Goal: Task Accomplishment & Management: Use online tool/utility

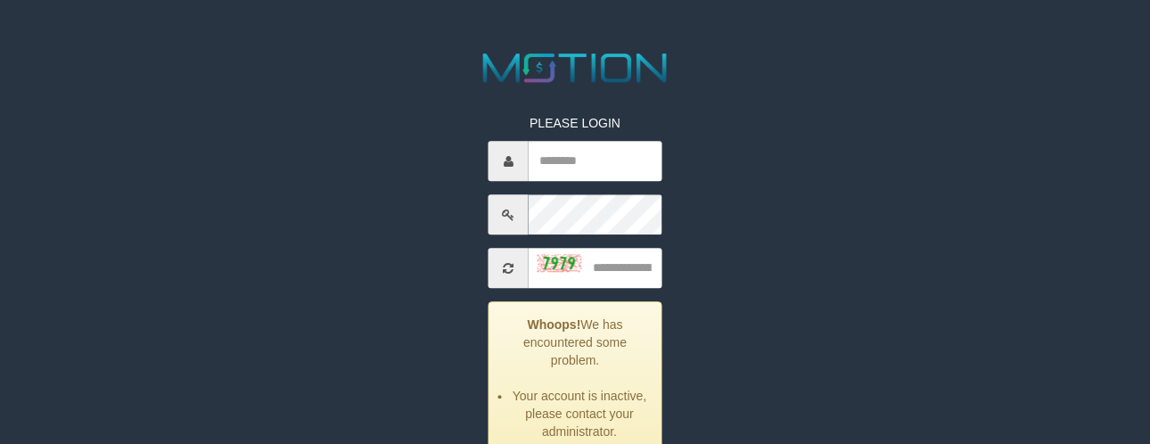
scroll to position [198, 0]
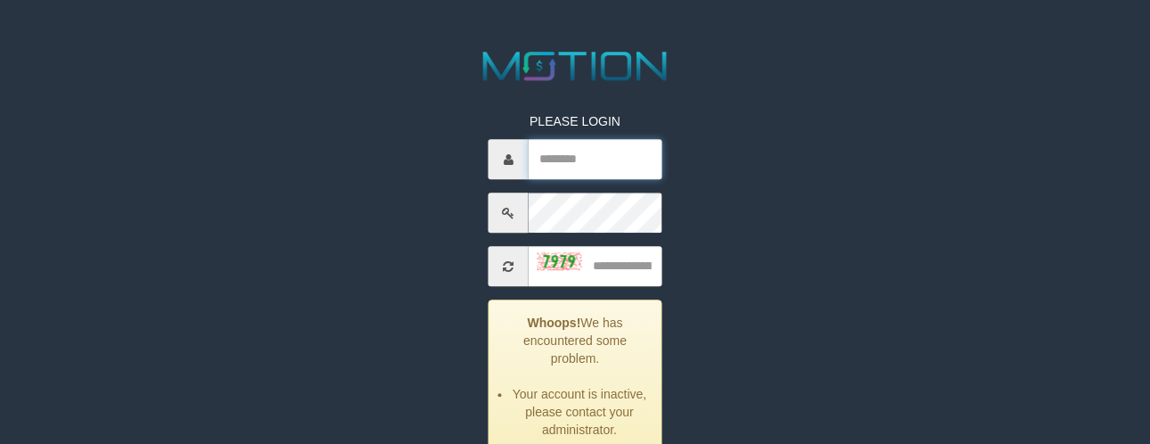
type input "**********"
click at [628, 267] on input "text" at bounding box center [595, 267] width 134 height 40
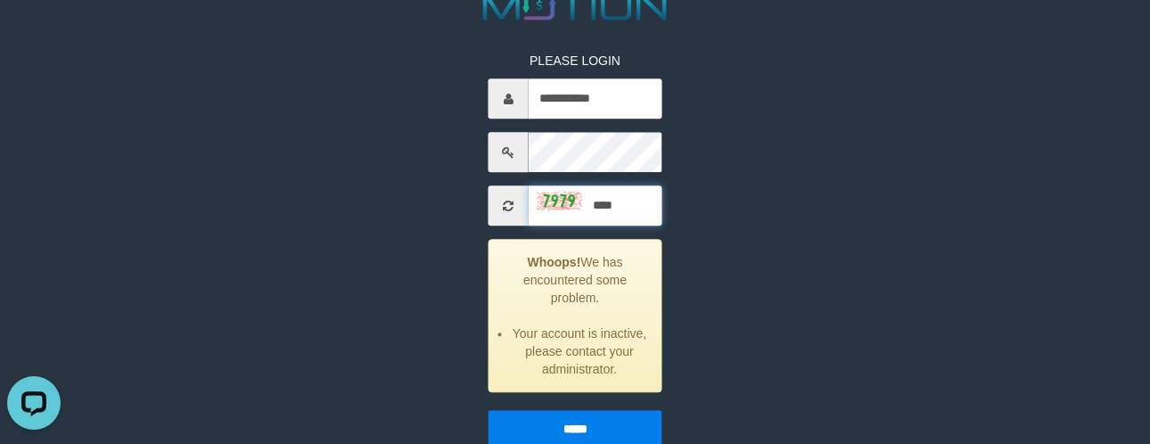
scroll to position [289, 0]
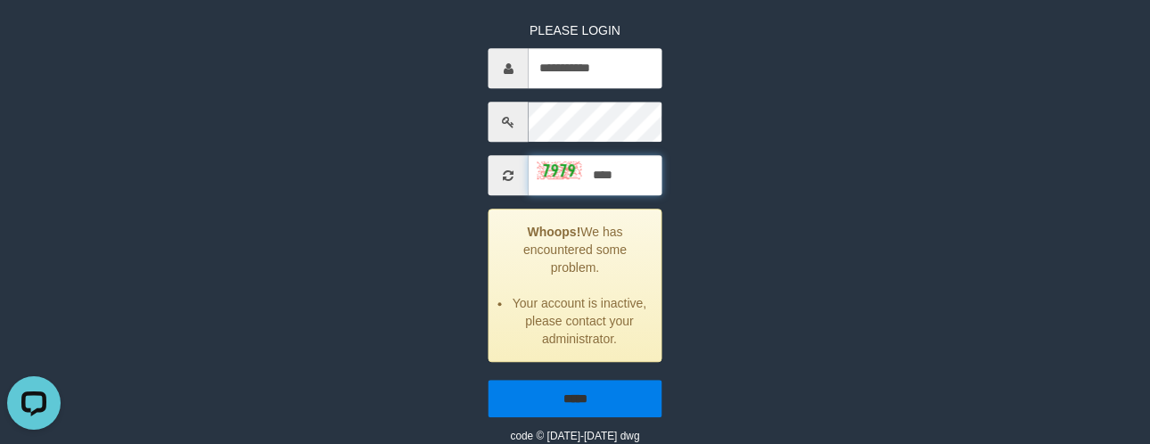
type input "****"
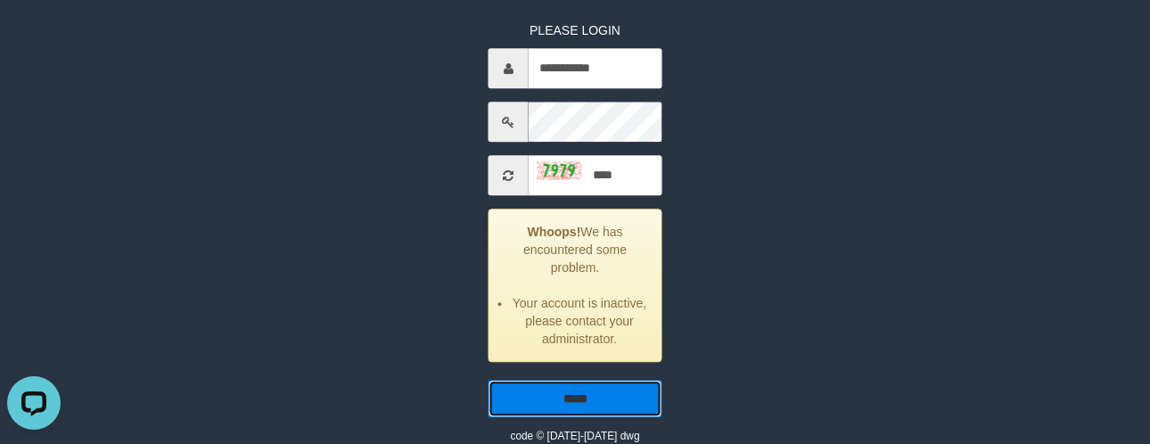
click at [610, 402] on input "*****" at bounding box center [575, 399] width 174 height 37
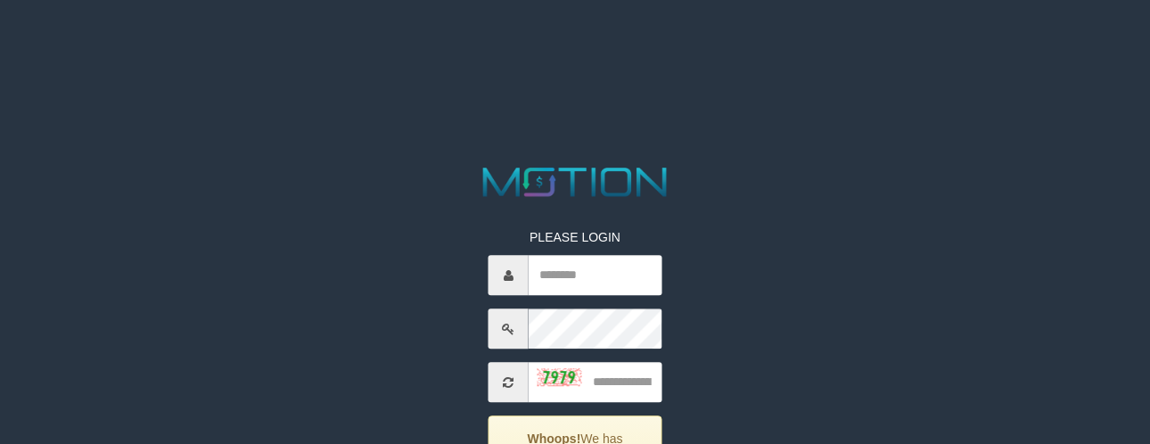
scroll to position [99, 0]
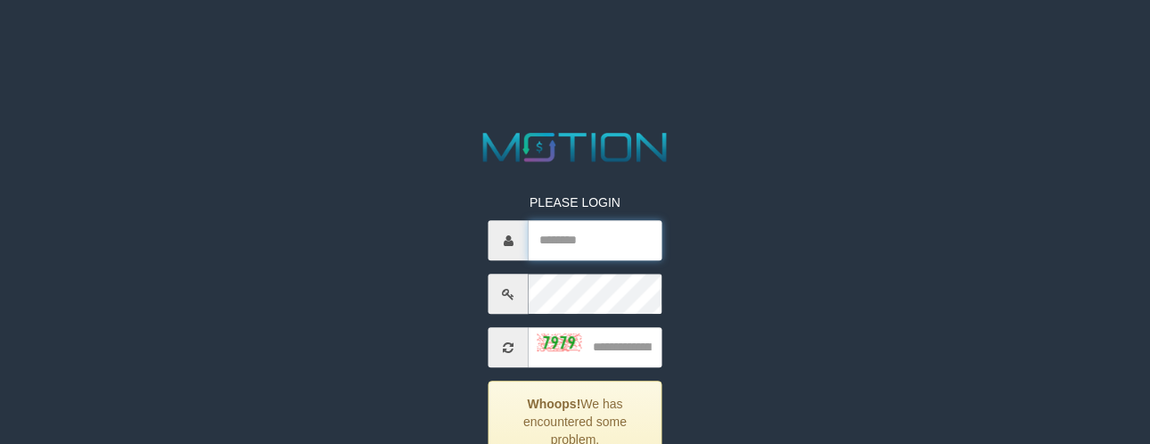
type input "**********"
click at [620, 339] on input "text" at bounding box center [595, 348] width 134 height 40
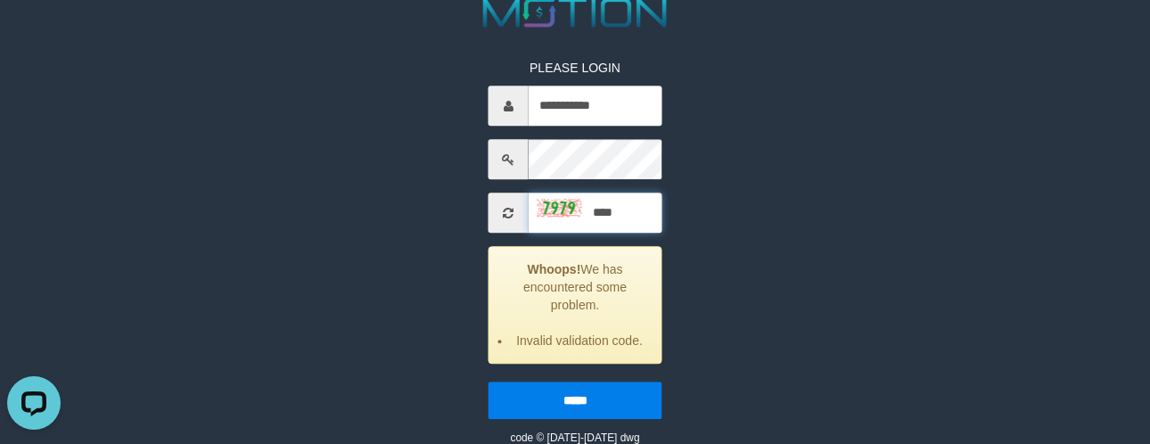
scroll to position [235, 0]
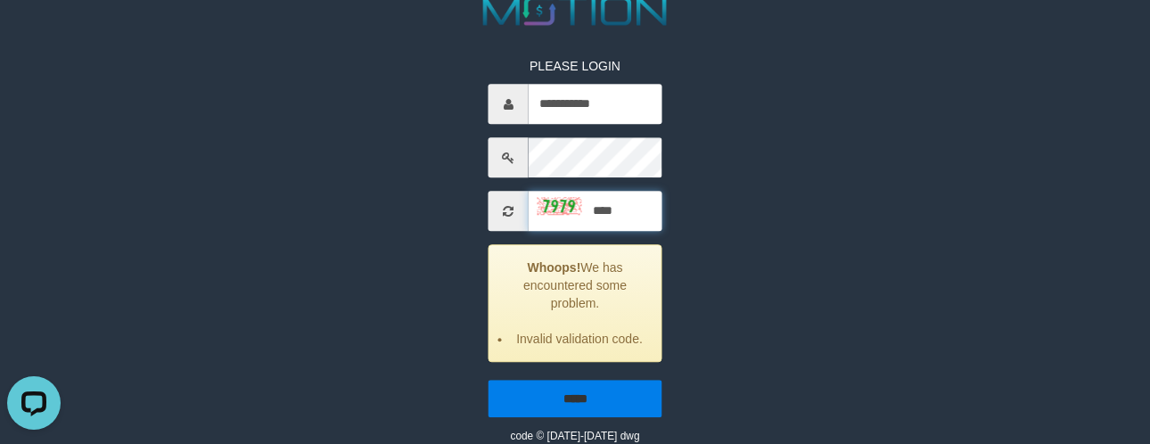
type input "****"
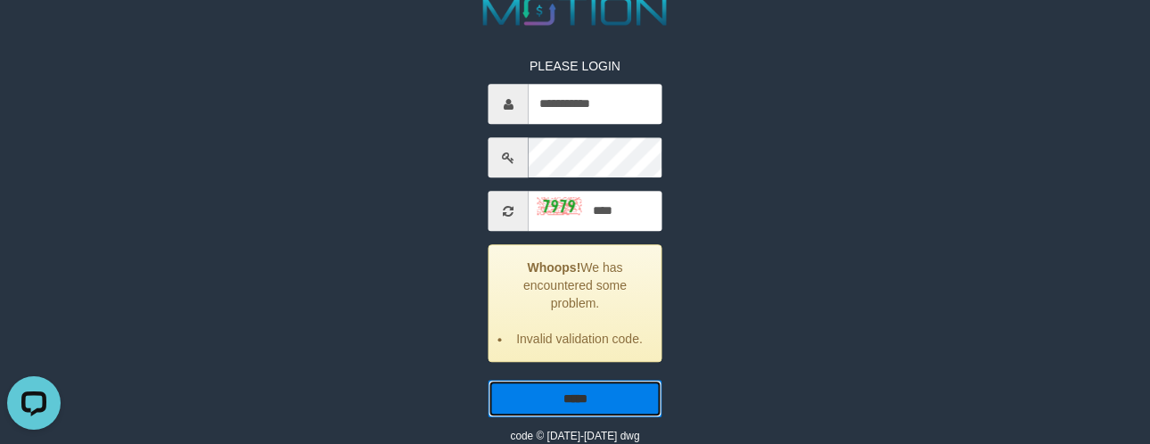
click at [581, 398] on input "*****" at bounding box center [575, 399] width 174 height 37
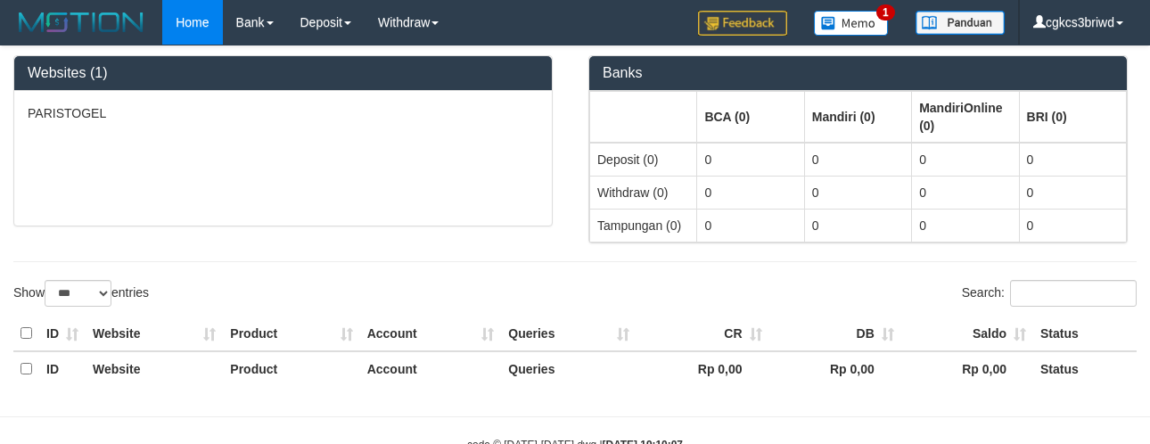
select select "***"
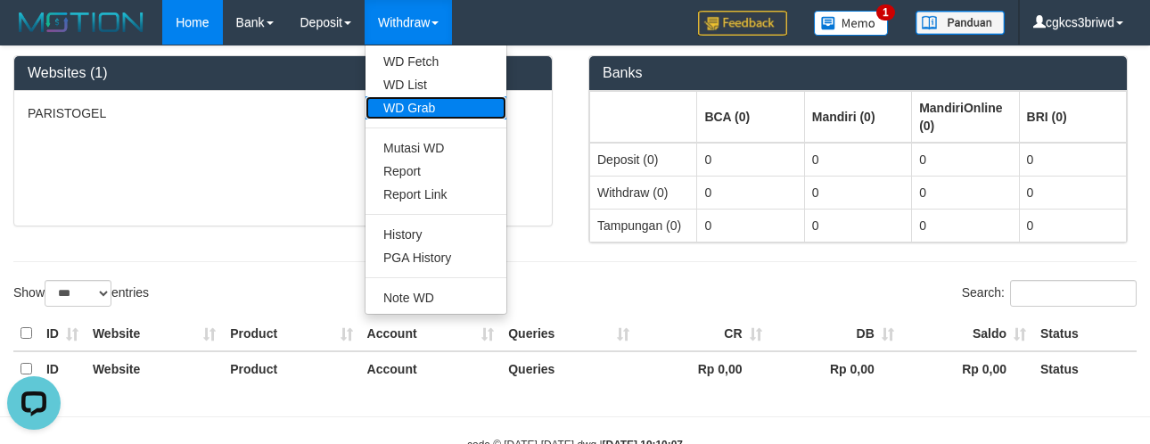
click at [450, 110] on link "WD Grab" at bounding box center [435, 107] width 141 height 23
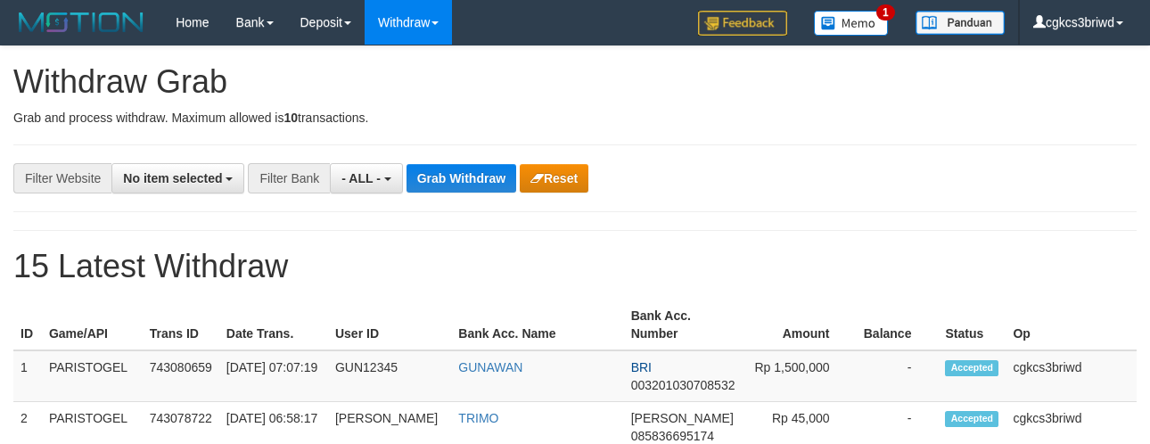
select select
click at [387, 179] on b "button" at bounding box center [387, 179] width 7 height 4
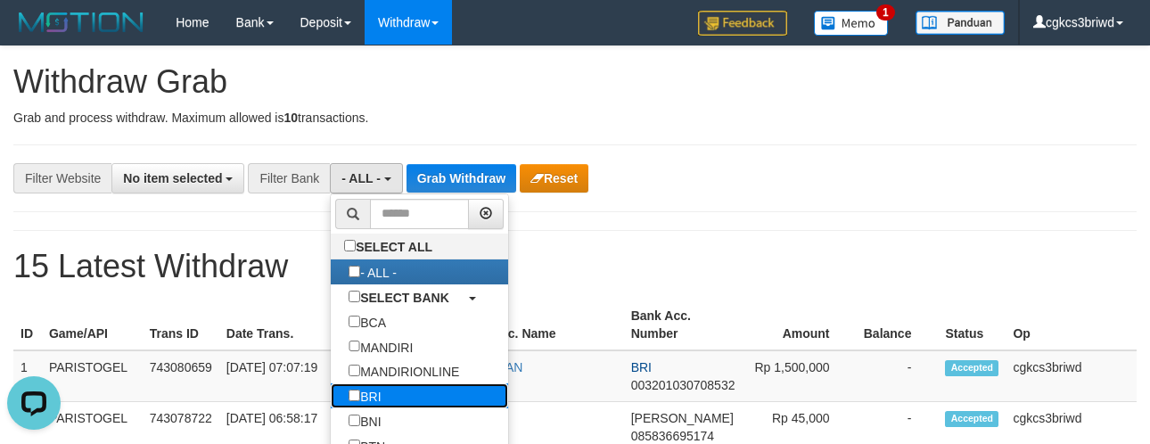
click at [377, 402] on label "BRI" at bounding box center [365, 395] width 68 height 25
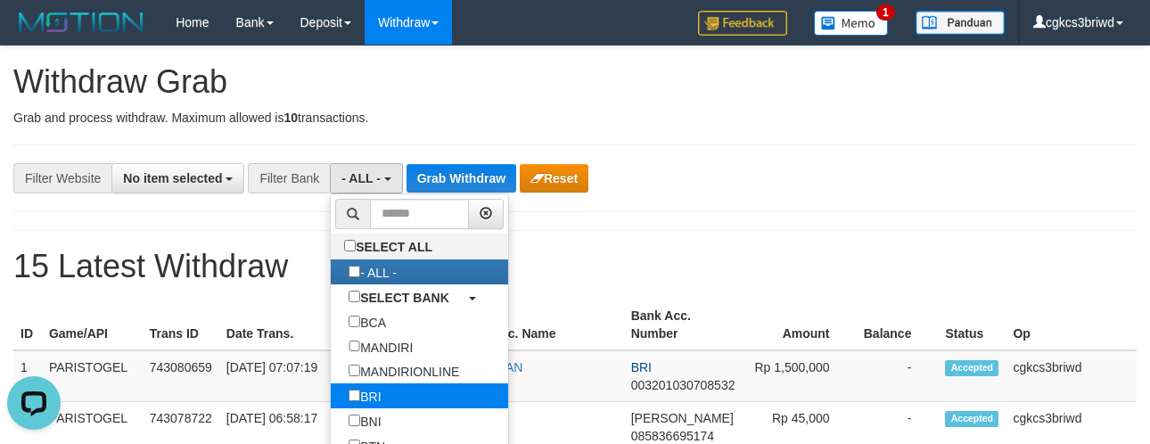
select select "***"
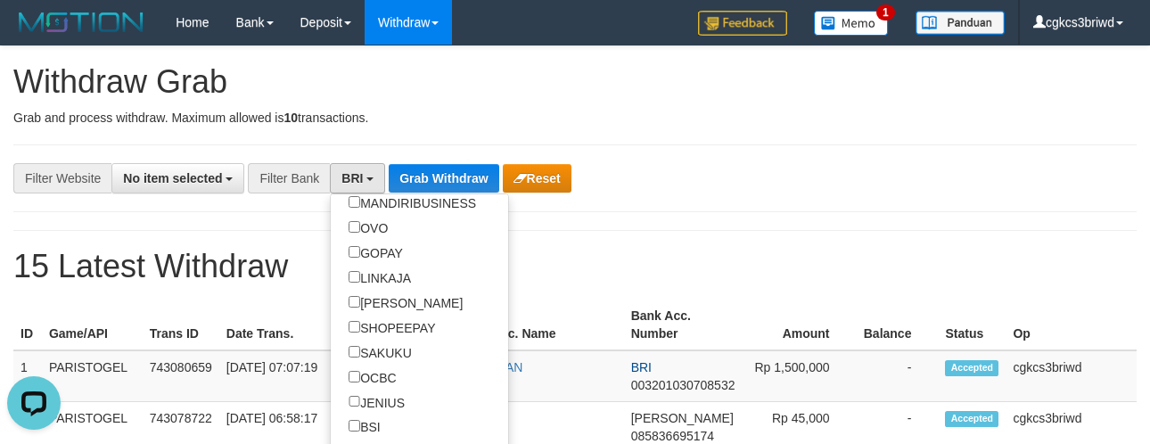
scroll to position [396, 0]
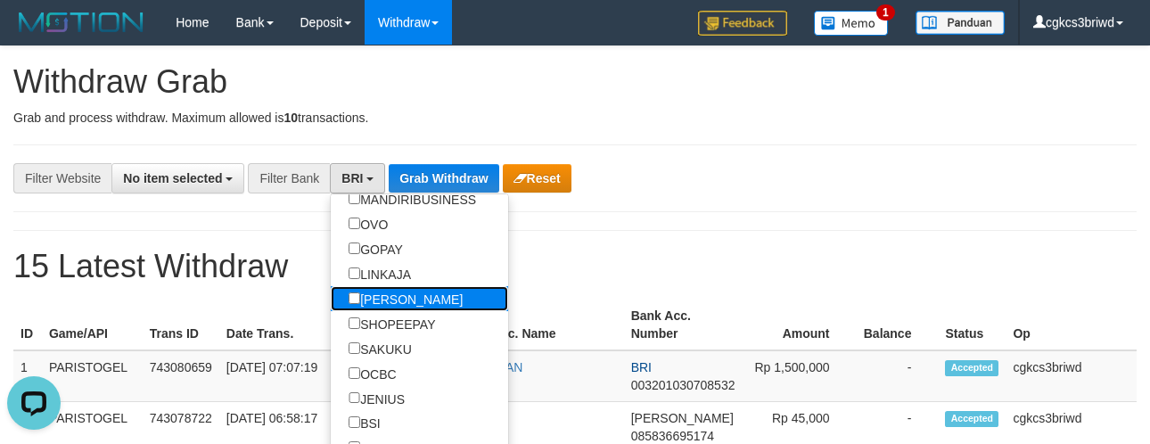
click at [405, 311] on label "DANA" at bounding box center [406, 298] width 150 height 25
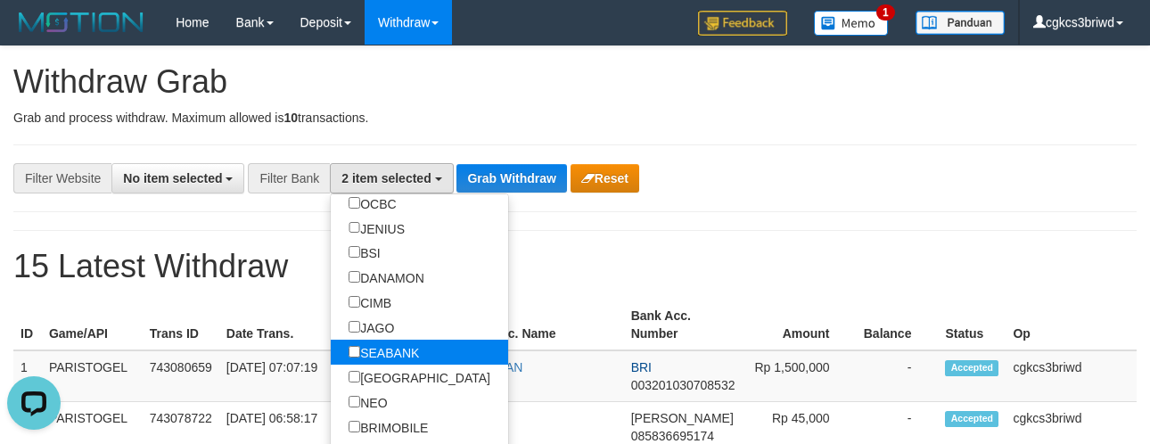
scroll to position [625, 0]
click at [402, 340] on label "SEABANK" at bounding box center [384, 352] width 106 height 25
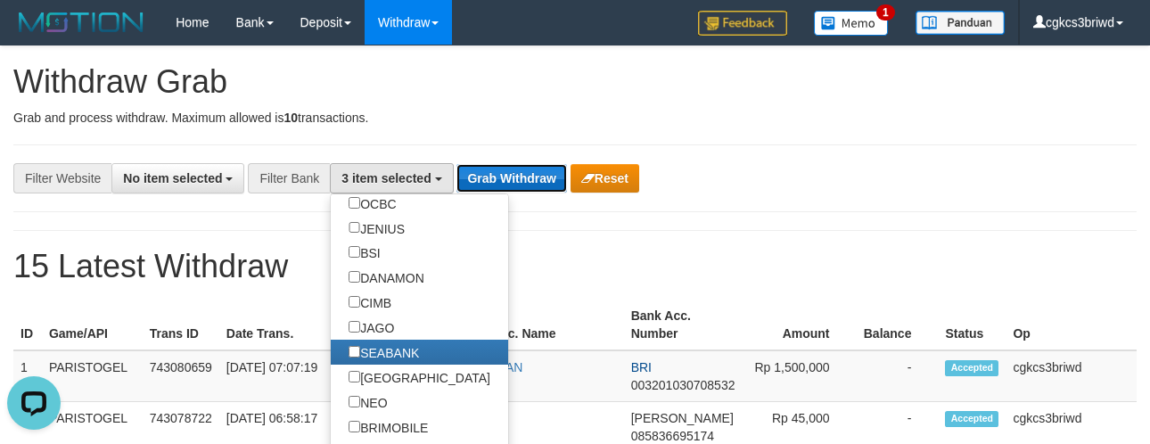
click at [520, 176] on button "Grab Withdraw" at bounding box center [511, 178] width 110 height 29
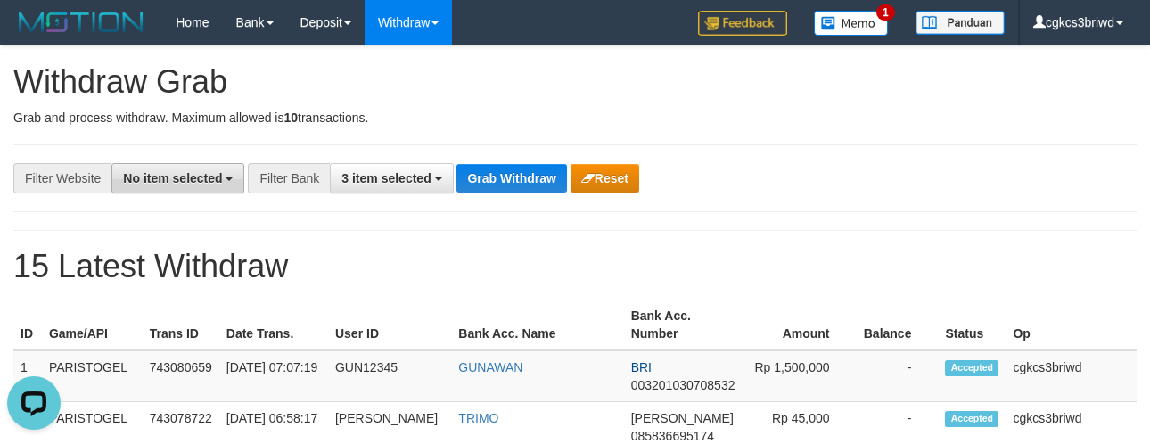
click at [228, 179] on b "button" at bounding box center [228, 179] width 7 height 4
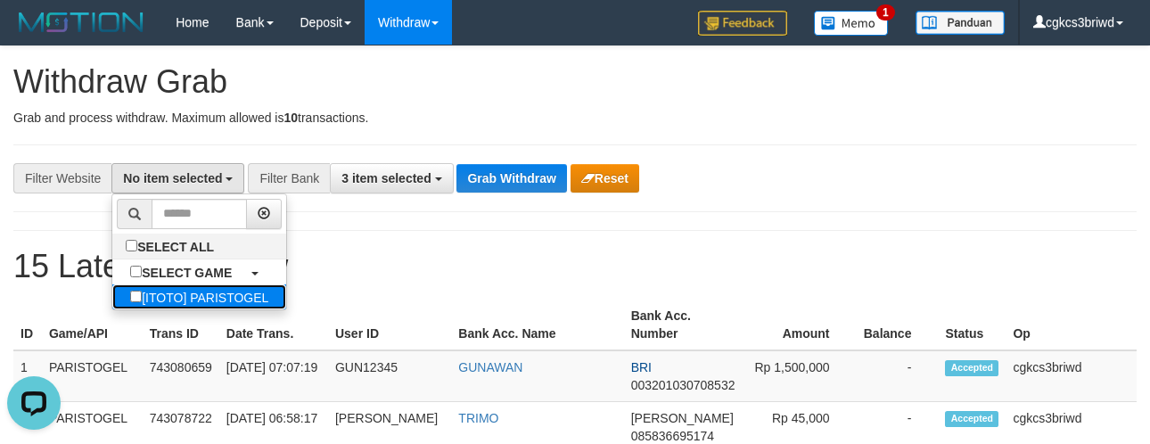
click at [175, 306] on label "[ITOTO] PARISTOGEL" at bounding box center [199, 296] width 174 height 25
select select "****"
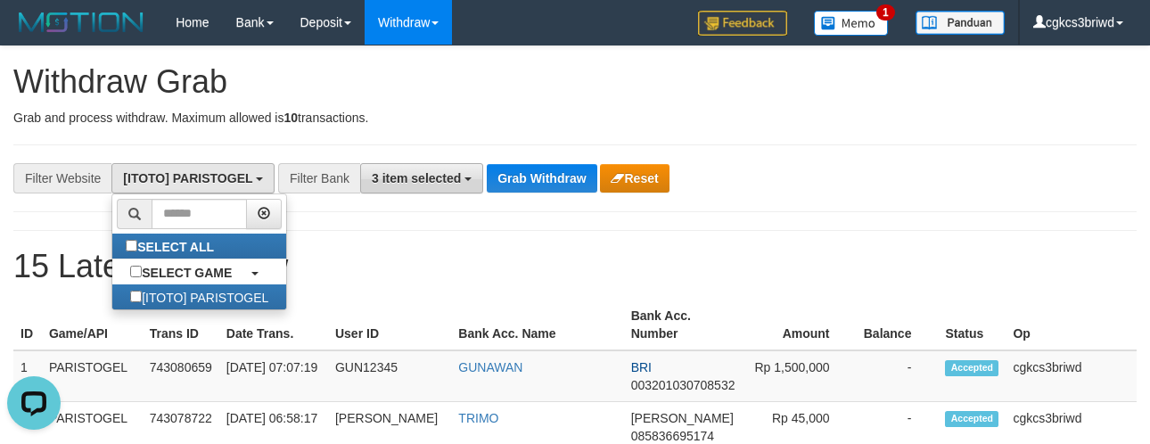
click at [446, 175] on span "3 item selected" at bounding box center [416, 178] width 89 height 14
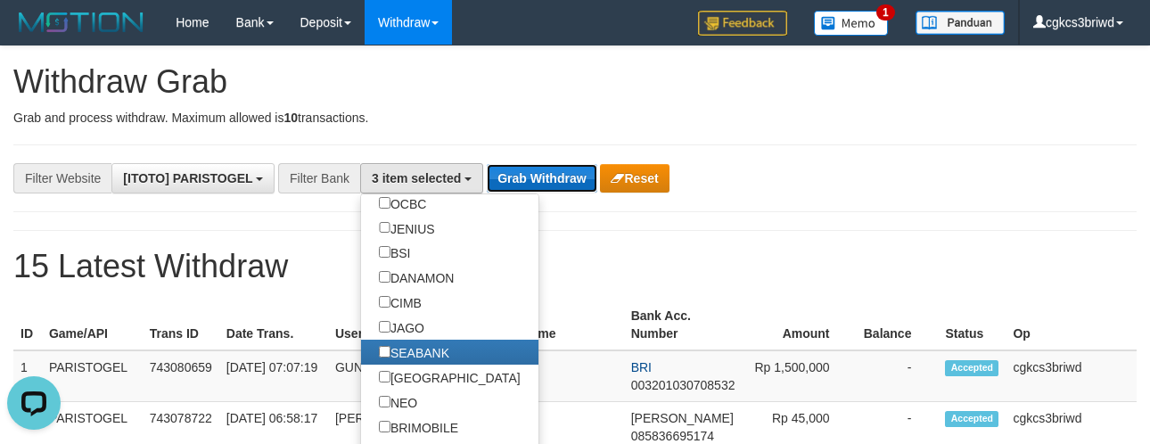
click at [557, 168] on button "Grab Withdraw" at bounding box center [542, 178] width 110 height 29
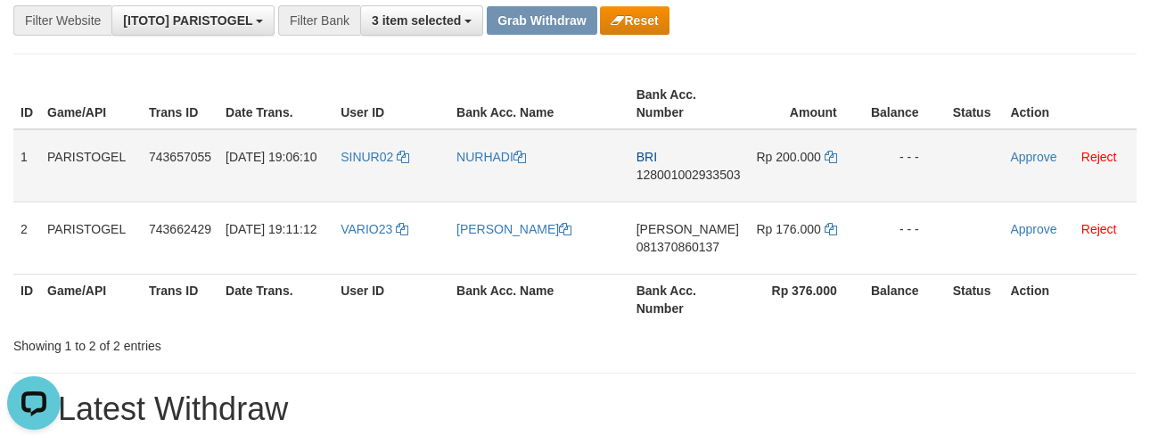
click at [354, 185] on td "SINUR02" at bounding box center [391, 165] width 116 height 73
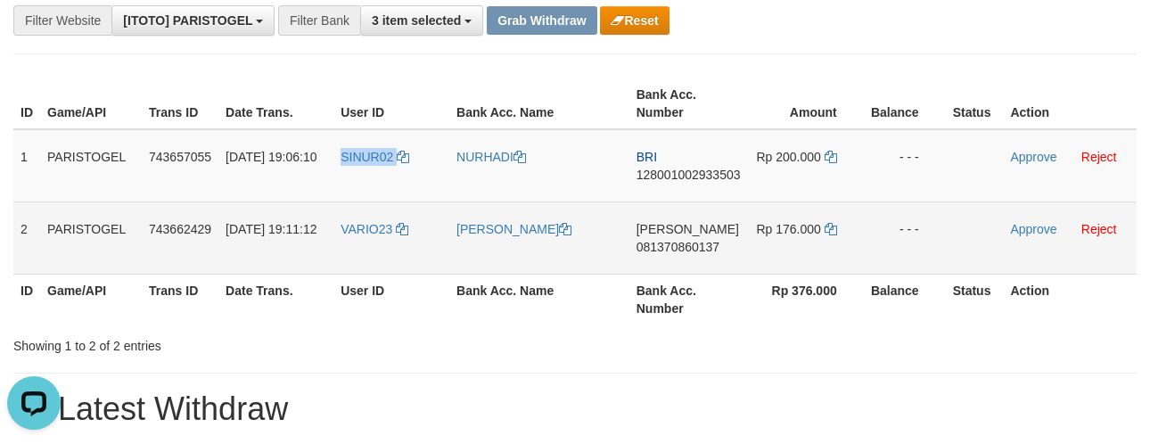
copy link "SINUR02"
click at [350, 253] on td "VARIO23" at bounding box center [391, 237] width 116 height 72
copy link "VARIO23"
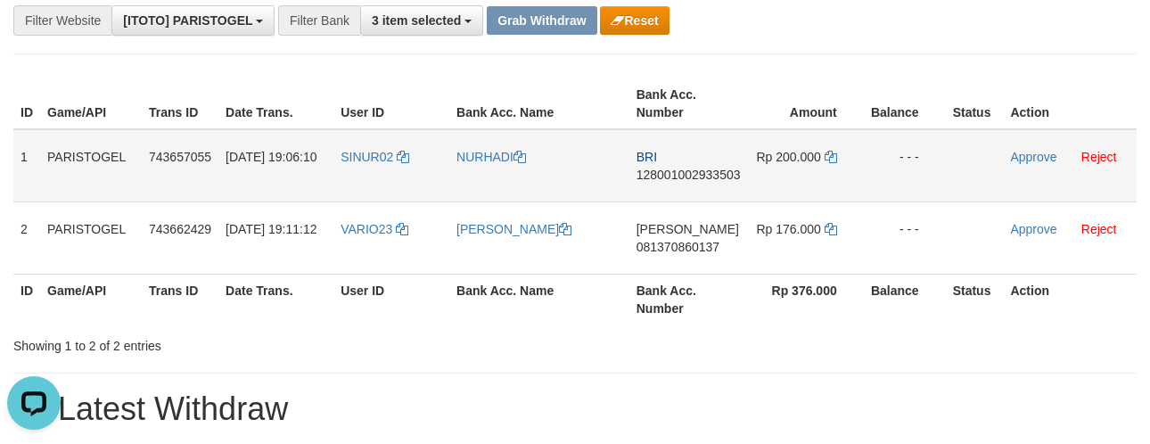
click at [500, 184] on td "NURHADI" at bounding box center [539, 165] width 180 height 73
copy link "NURHADI"
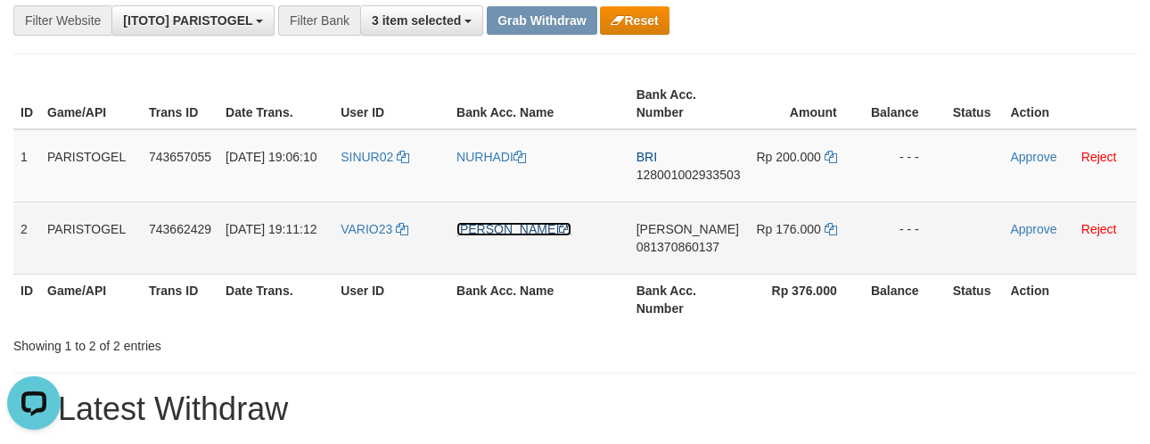
click at [477, 236] on link "[PERSON_NAME]" at bounding box center [513, 229] width 115 height 14
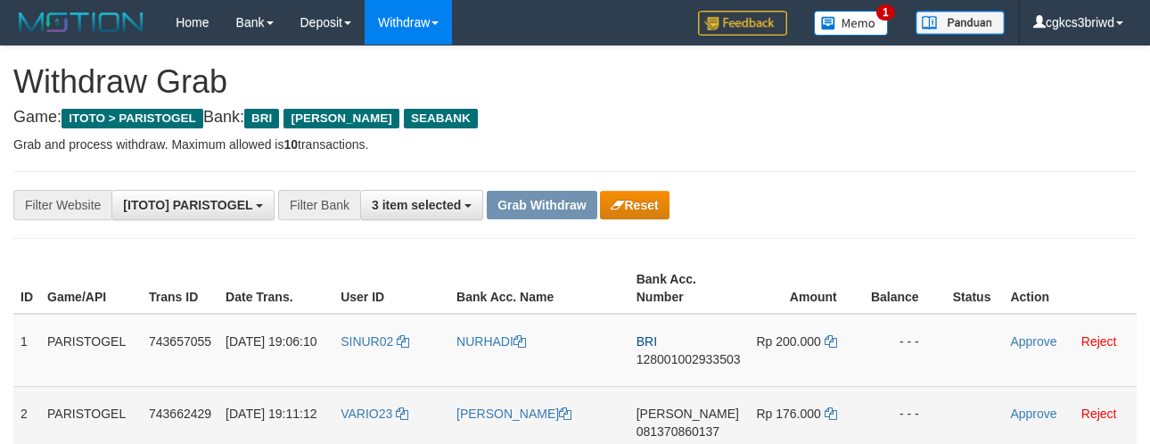
scroll to position [184, 0]
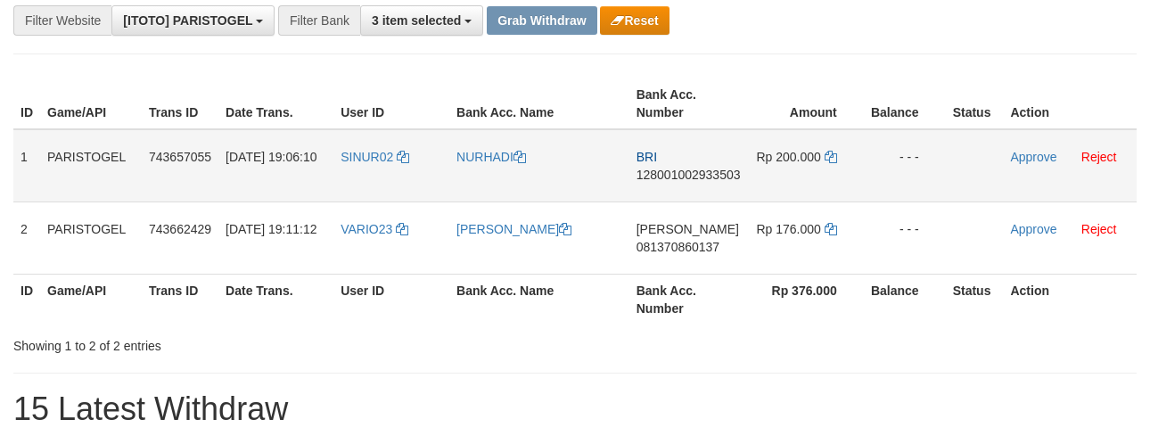
click at [683, 184] on td "BRI 128001002933503" at bounding box center [688, 165] width 119 height 73
copy span "128001002933503"
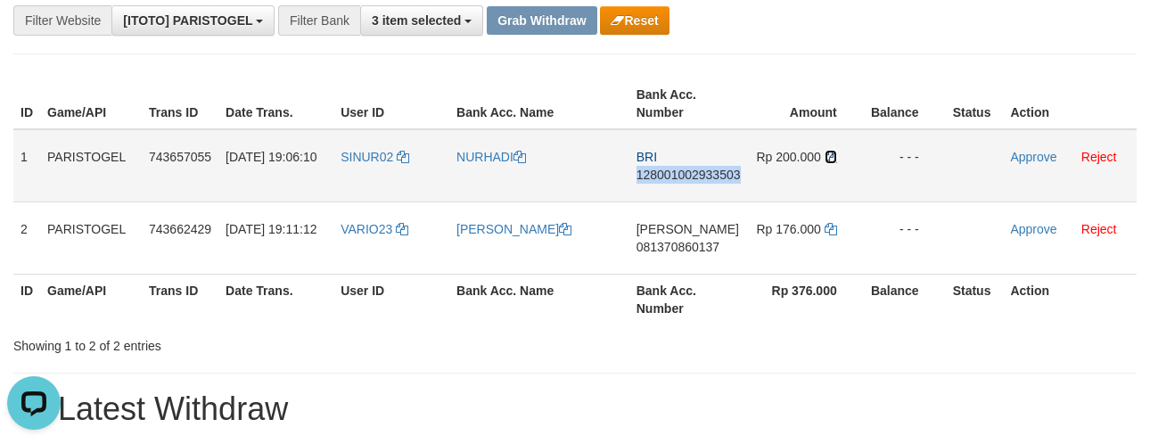
click at [831, 151] on icon at bounding box center [830, 157] width 12 height 12
copy span "128001002933503"
click at [831, 151] on icon at bounding box center [830, 157] width 12 height 12
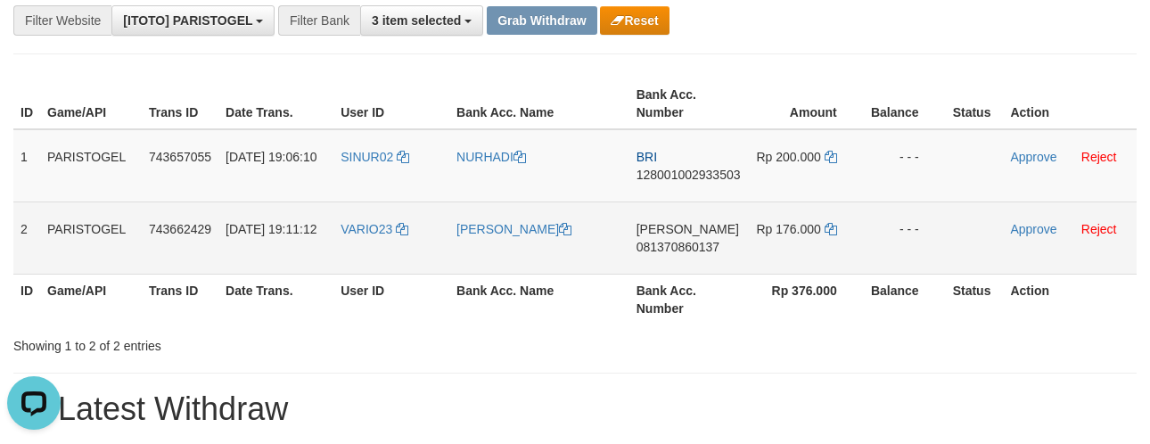
click at [660, 259] on td "DANA 081370860137" at bounding box center [688, 237] width 119 height 72
copy span "081370860137"
click at [829, 223] on icon at bounding box center [830, 229] width 12 height 12
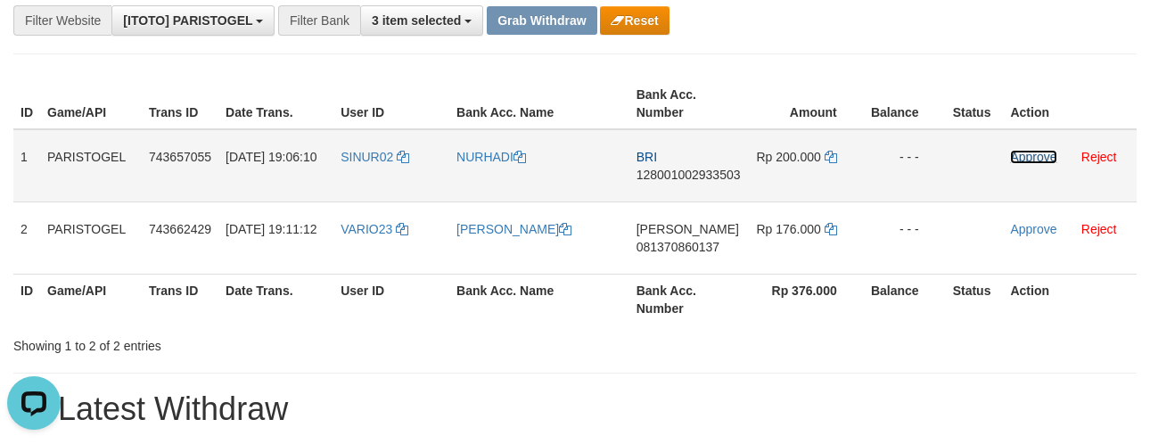
click at [1027, 158] on link "Approve" at bounding box center [1033, 157] width 46 height 14
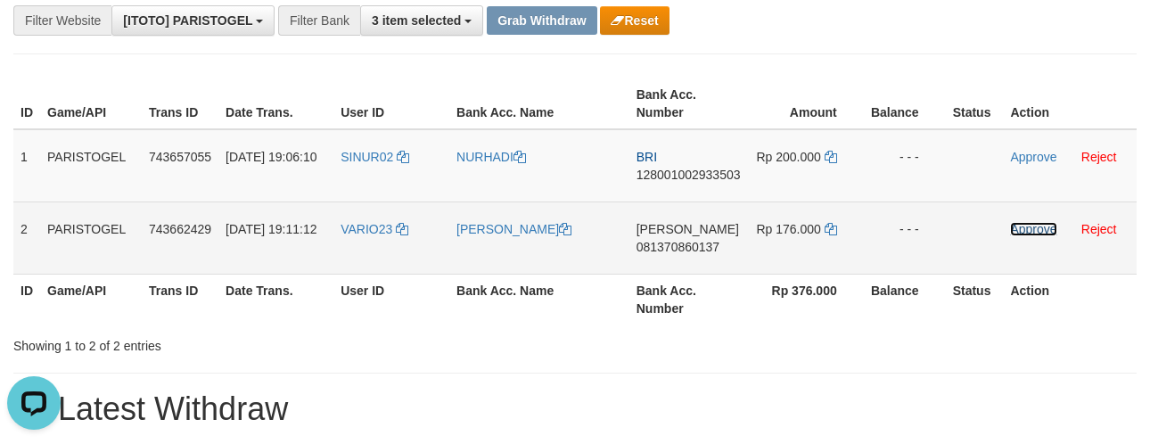
click at [1027, 227] on link "Approve" at bounding box center [1033, 229] width 46 height 14
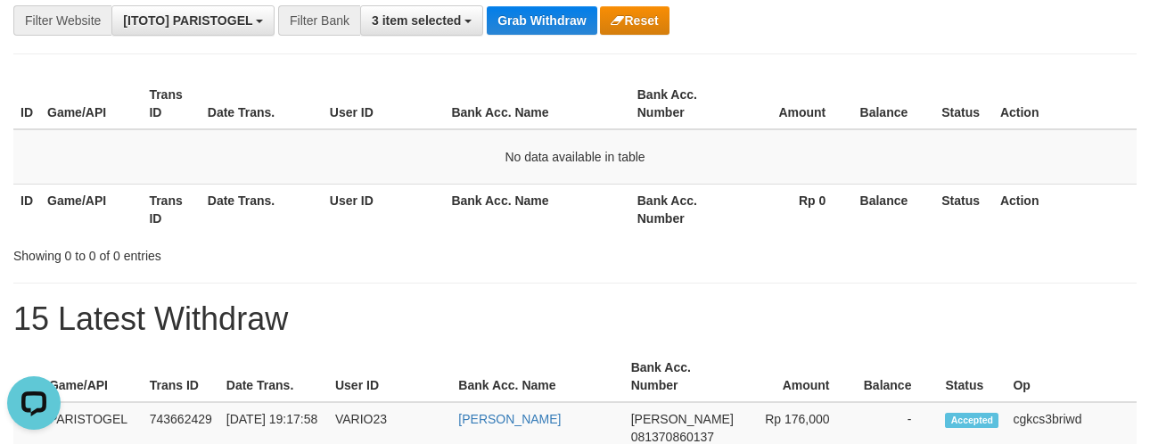
drag, startPoint x: 674, startPoint y: 18, endPoint x: 671, endPoint y: 5, distance: 12.8
click at [674, 18] on div "**********" at bounding box center [479, 20] width 958 height 30
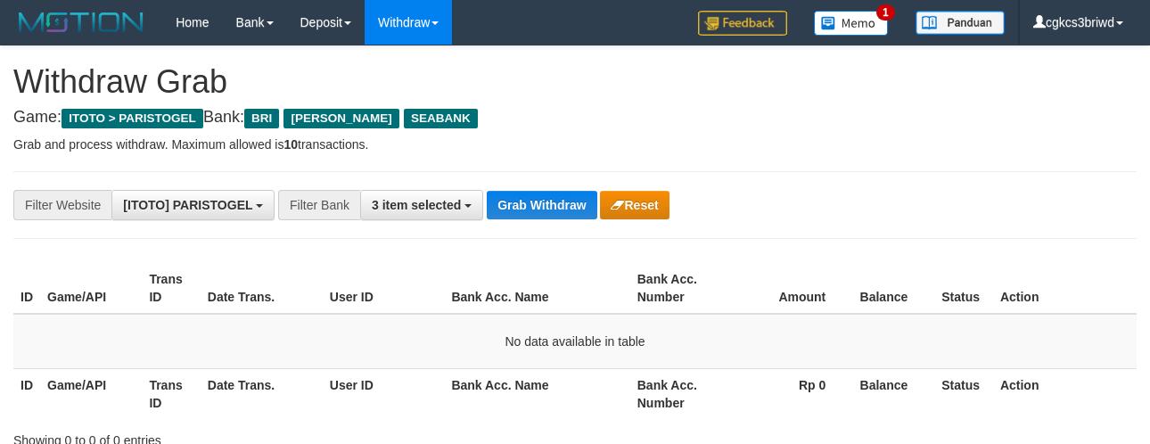
scroll to position [184, 0]
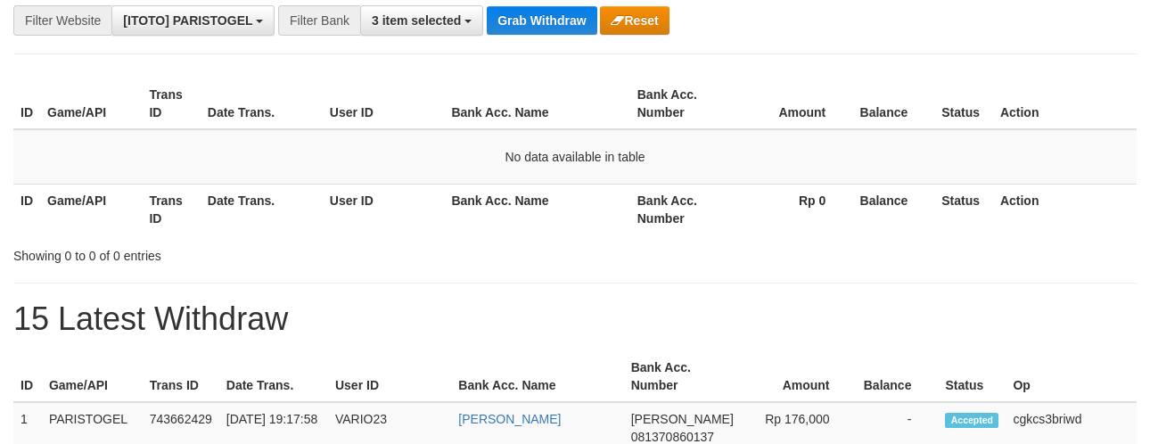
click at [361, 206] on th "User ID" at bounding box center [384, 209] width 122 height 51
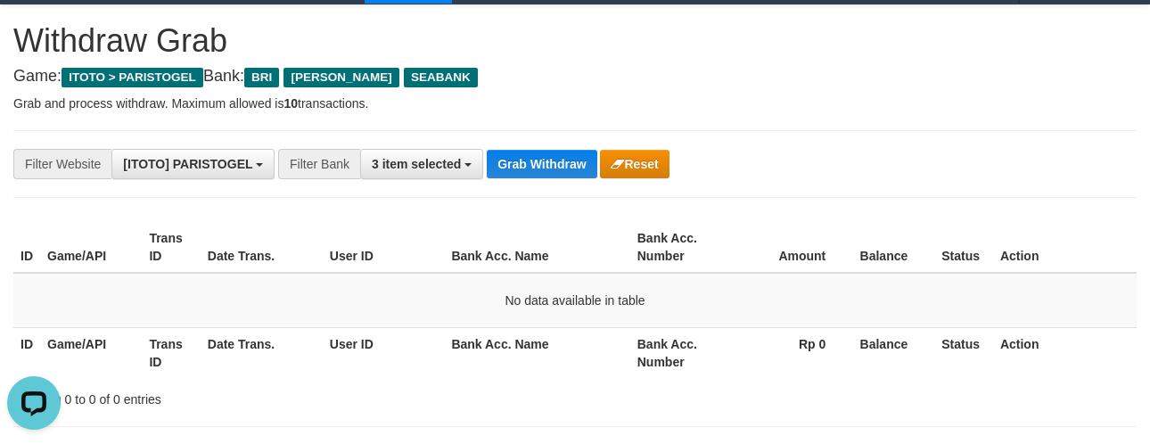
scroll to position [0, 0]
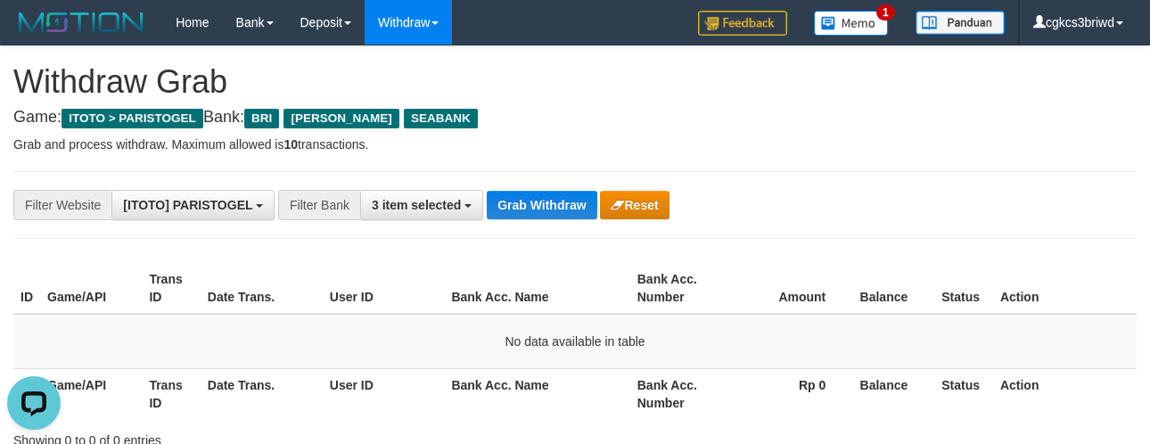
drag, startPoint x: 787, startPoint y: 184, endPoint x: 839, endPoint y: 128, distance: 76.3
click at [787, 184] on div "**********" at bounding box center [574, 205] width 1123 height 68
click at [761, 229] on div "**********" at bounding box center [574, 205] width 1123 height 68
drag, startPoint x: 904, startPoint y: 210, endPoint x: 895, endPoint y: 210, distance: 9.8
click at [903, 210] on div "**********" at bounding box center [479, 205] width 958 height 30
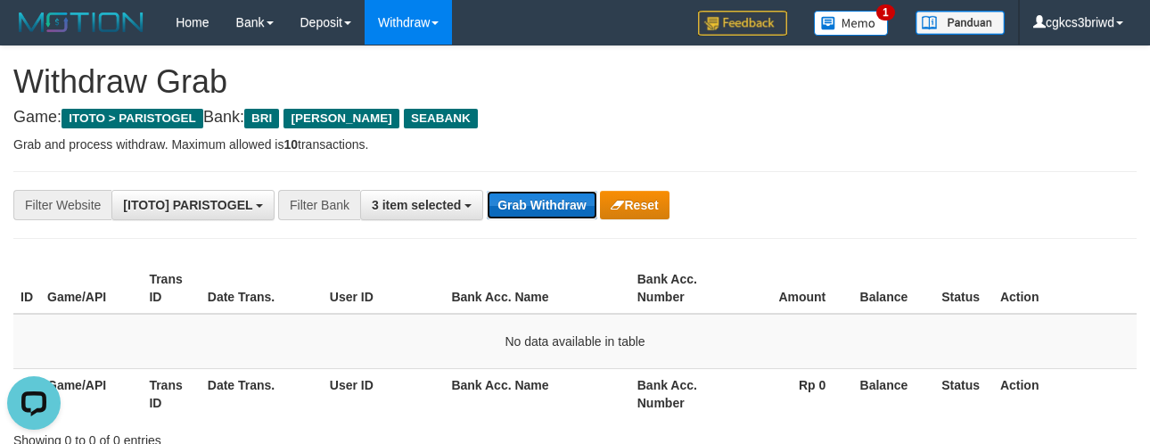
click at [549, 200] on button "Grab Withdraw" at bounding box center [542, 205] width 110 height 29
drag, startPoint x: 468, startPoint y: 285, endPoint x: 301, endPoint y: 297, distance: 167.0
click at [468, 285] on th "Bank Acc. Name" at bounding box center [536, 288] width 185 height 51
click at [576, 201] on button "Grab Withdraw" at bounding box center [542, 205] width 110 height 29
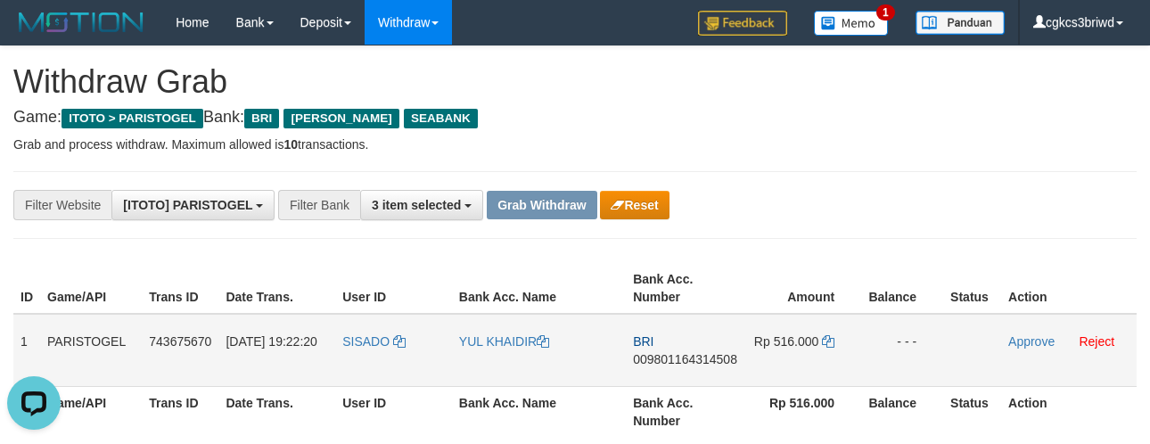
click at [342, 355] on td "SISADO" at bounding box center [393, 350] width 117 height 73
copy link "SISADO"
click at [333, 377] on td "[DATE] 19:22:20" at bounding box center [276, 350] width 117 height 73
click at [356, 364] on td "SISADO" at bounding box center [393, 350] width 117 height 73
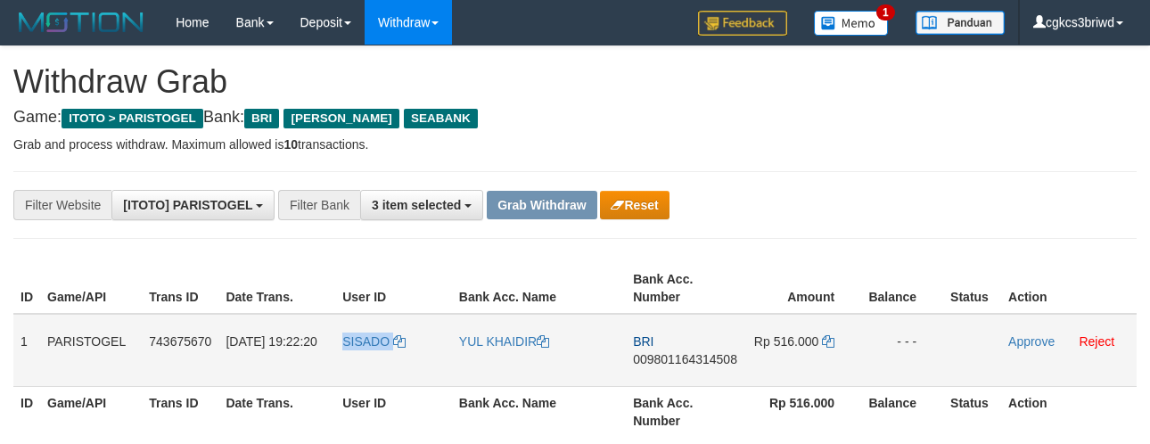
click at [356, 364] on td "SISADO" at bounding box center [393, 350] width 117 height 73
copy link "SISADO"
click at [1112, 334] on link "Reject" at bounding box center [1096, 341] width 36 height 14
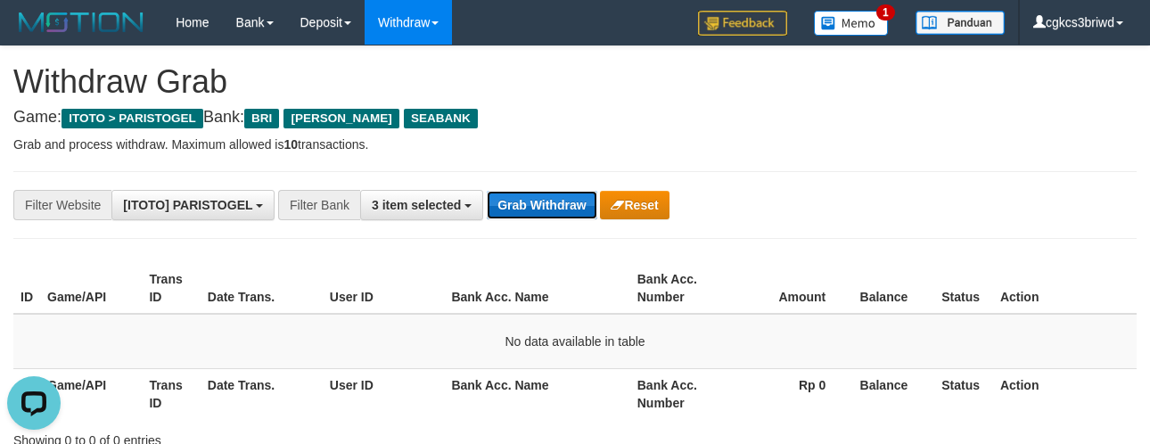
click at [568, 205] on button "Grab Withdraw" at bounding box center [542, 205] width 110 height 29
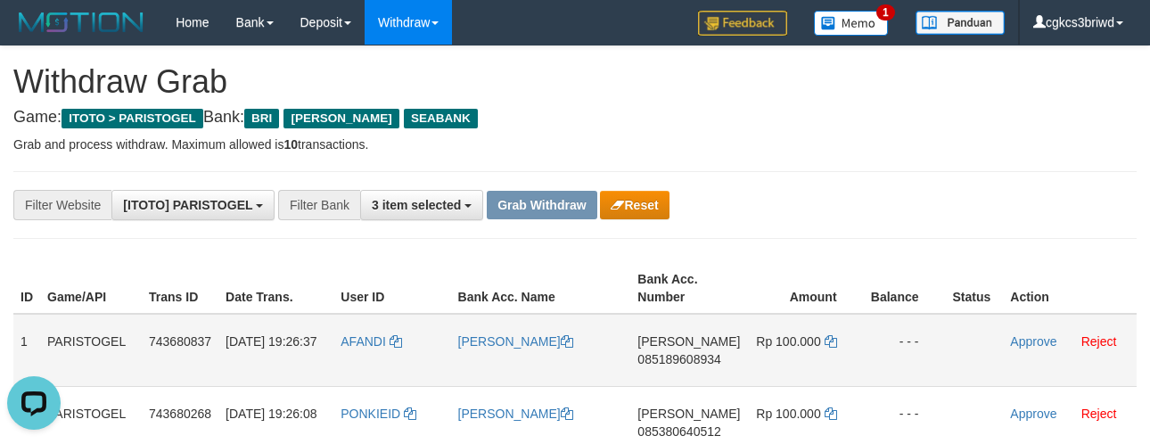
scroll to position [99, 0]
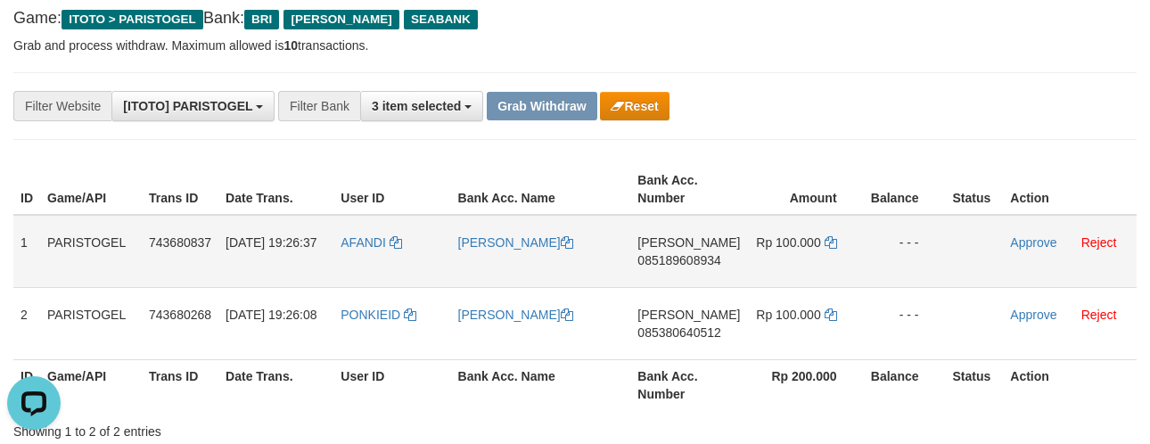
click at [363, 263] on td "AFANDI" at bounding box center [391, 251] width 117 height 73
copy link "AFANDI"
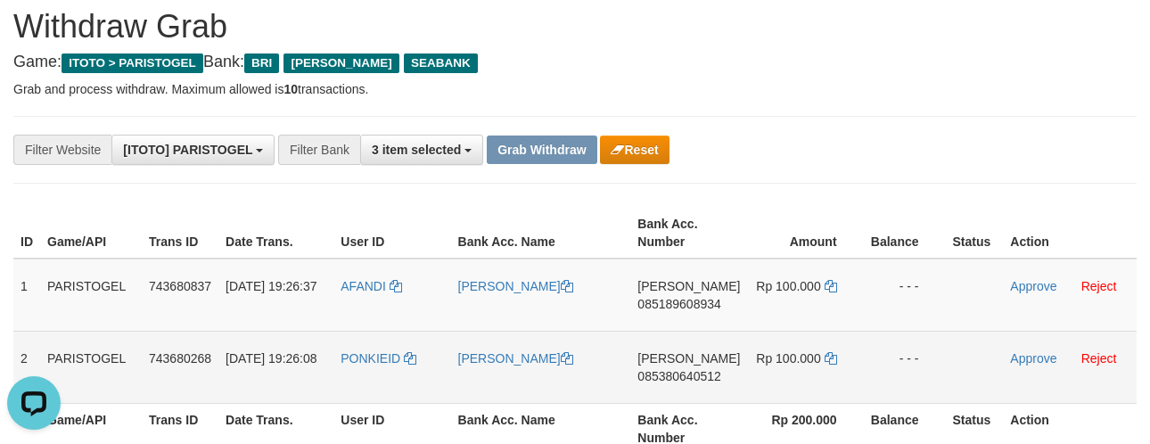
click at [388, 375] on td "PONKIEID" at bounding box center [391, 367] width 117 height 72
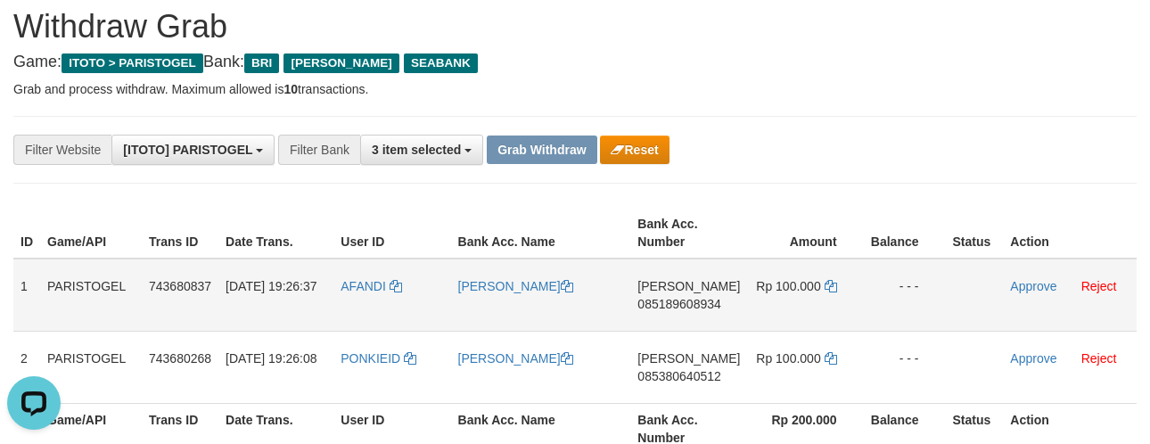
click at [357, 301] on td "AFANDI" at bounding box center [391, 294] width 117 height 73
copy link "AFANDI"
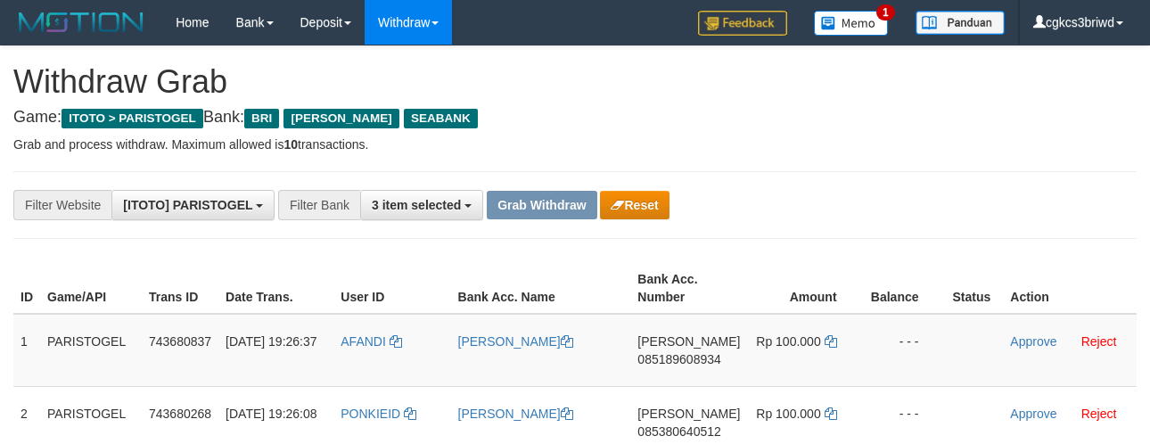
scroll to position [55, 0]
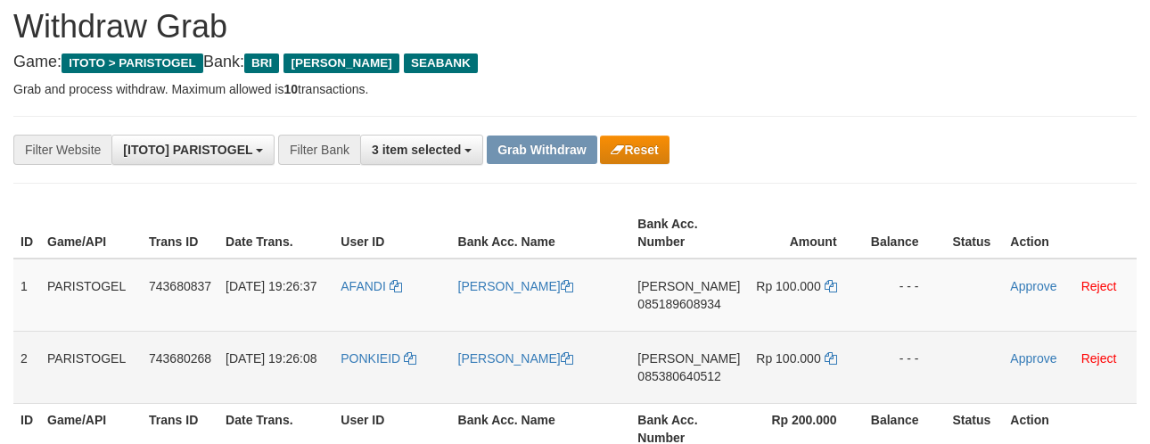
click at [370, 383] on td "PONKIEID" at bounding box center [391, 367] width 117 height 72
copy link "PONKIEID"
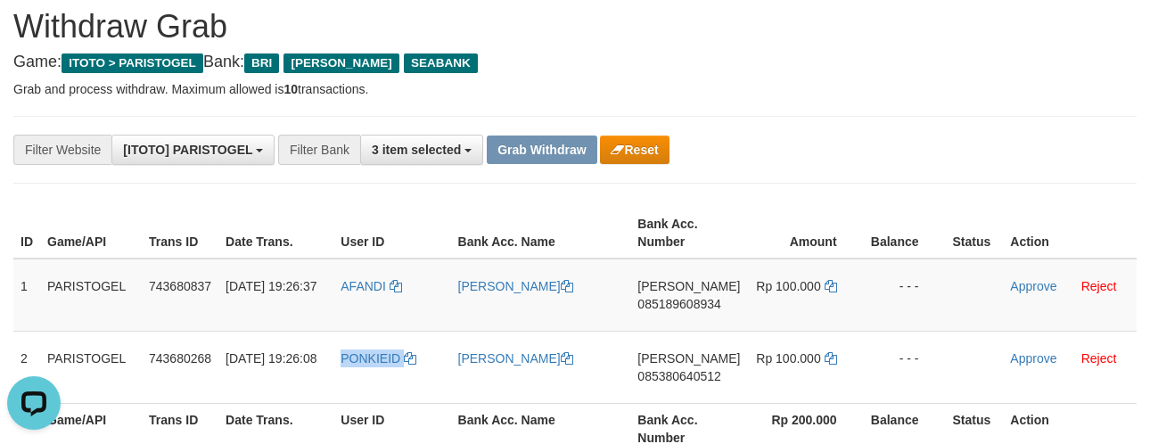
scroll to position [0, 0]
click at [485, 295] on td "[PERSON_NAME]" at bounding box center [541, 294] width 180 height 73
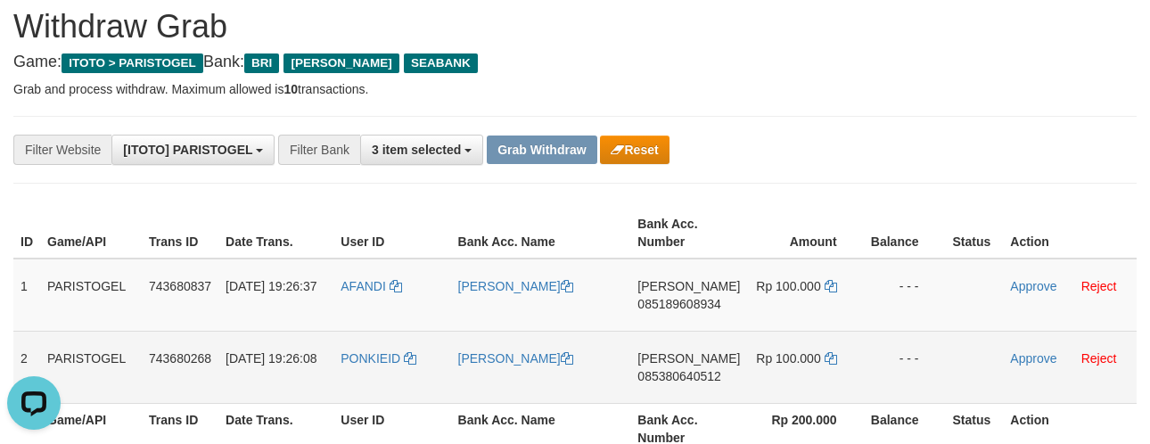
click at [508, 383] on td "[PERSON_NAME]" at bounding box center [541, 367] width 180 height 72
copy link "[PERSON_NAME]"
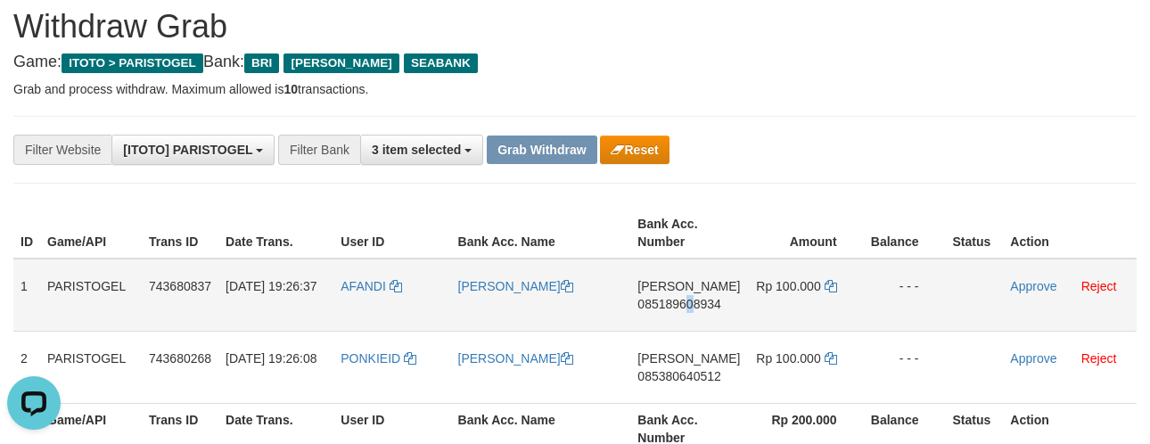
click at [696, 324] on td "DANA 085189608934" at bounding box center [688, 294] width 117 height 73
copy span "0"
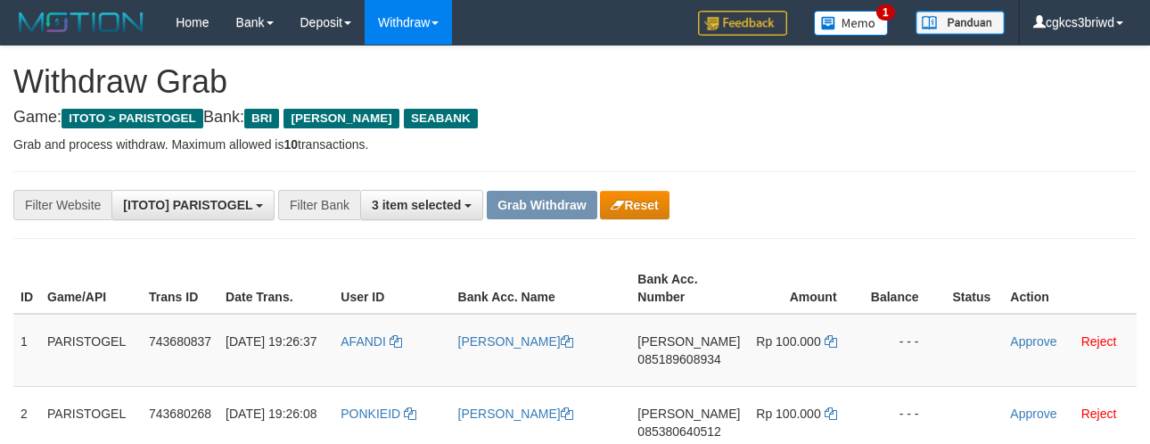
scroll to position [55, 0]
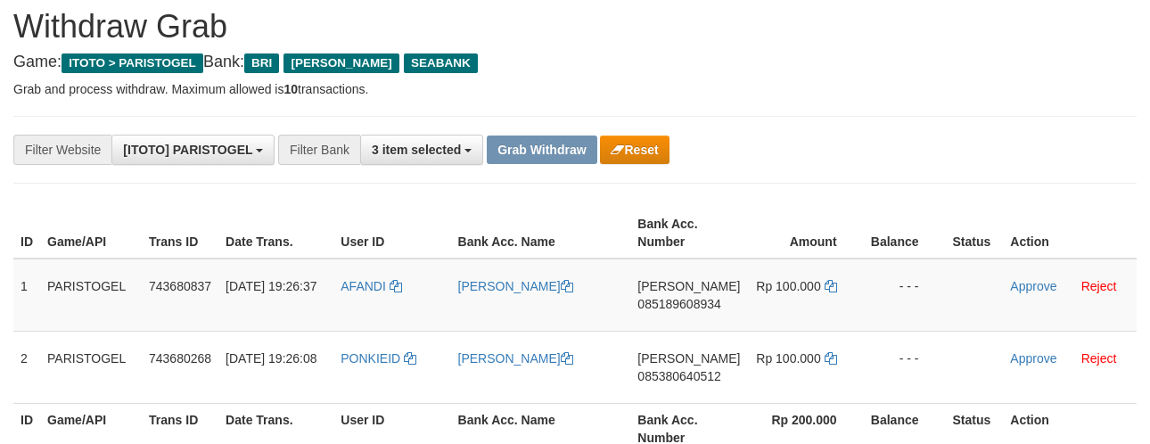
click at [749, 202] on div "ID Game/API Trans ID Date Trans. User ID Bank Acc. Name Bank Acc. Number Amount…" at bounding box center [575, 330] width 1150 height 257
click at [824, 283] on icon at bounding box center [830, 286] width 12 height 12
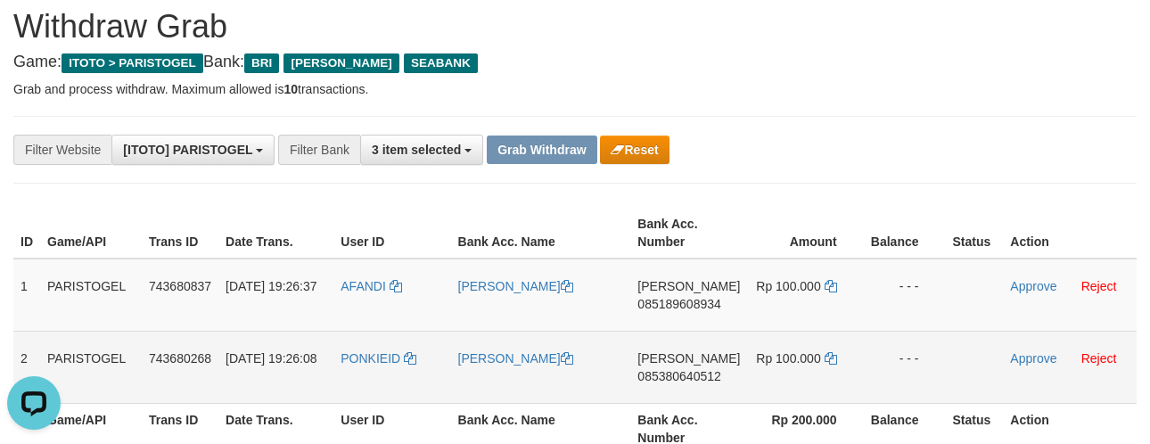
scroll to position [0, 0]
click at [683, 386] on td "[PERSON_NAME] 085380640512" at bounding box center [688, 367] width 117 height 72
copy span "085380640512"
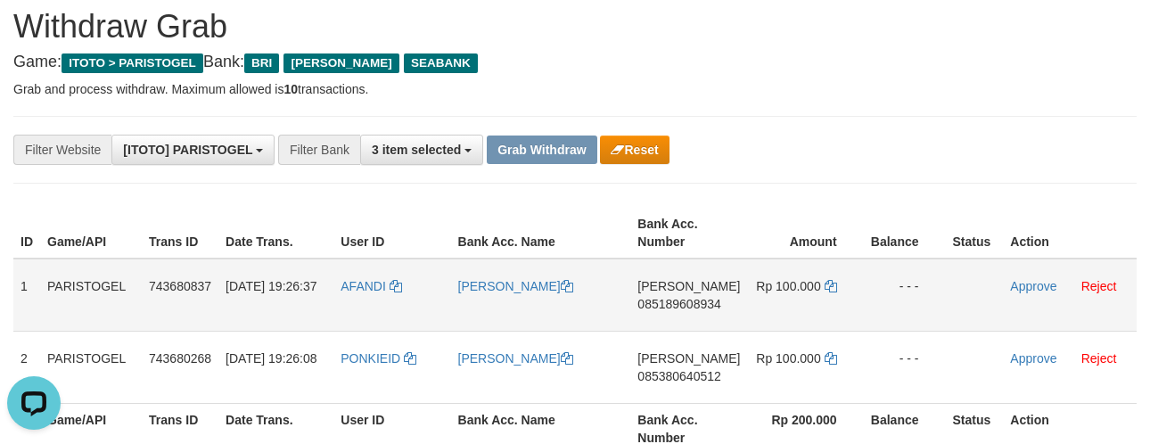
click at [918, 299] on td "- - -" at bounding box center [904, 294] width 82 height 73
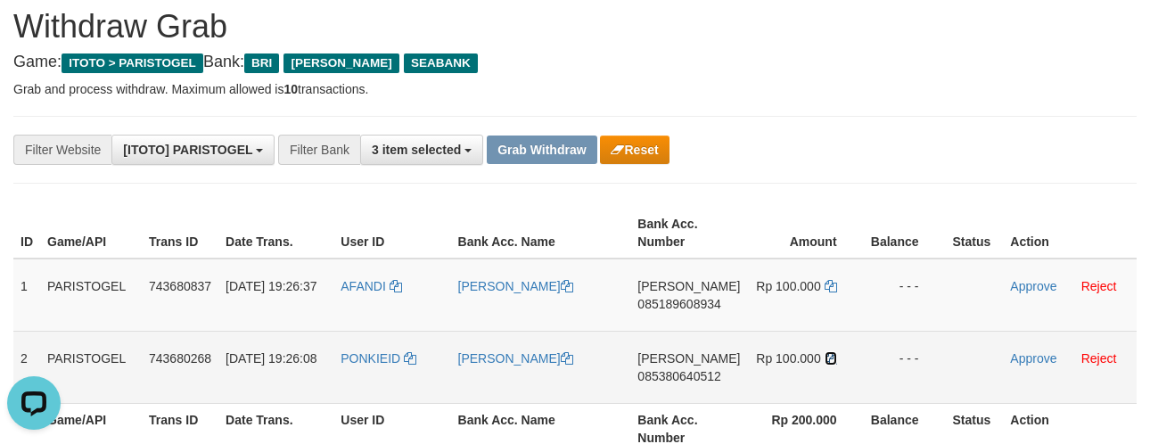
click at [824, 352] on icon at bounding box center [830, 358] width 12 height 12
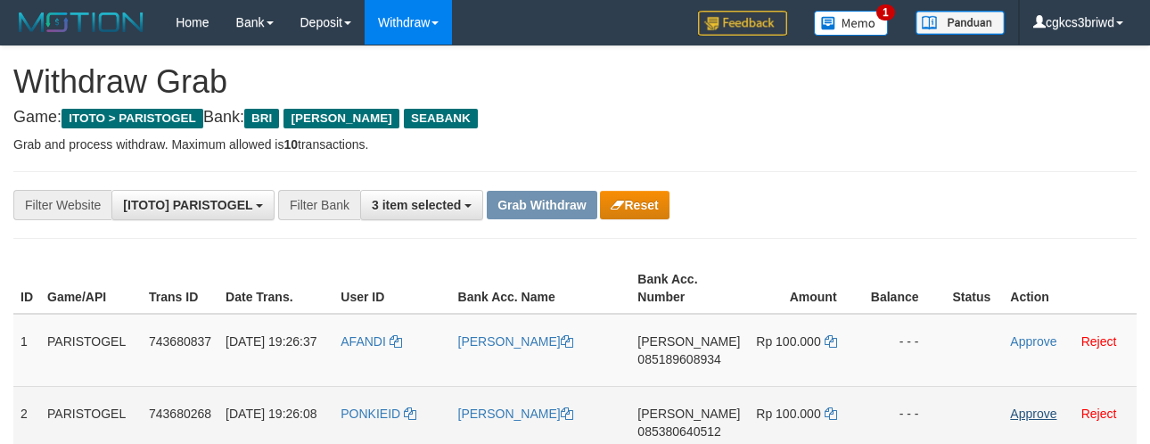
scroll to position [55, 0]
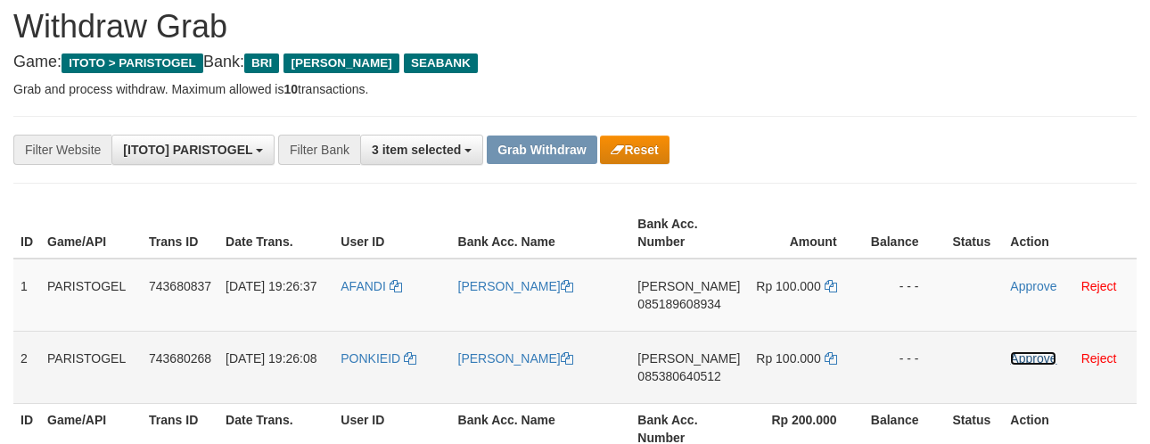
click at [1032, 357] on link "Approve" at bounding box center [1033, 358] width 46 height 14
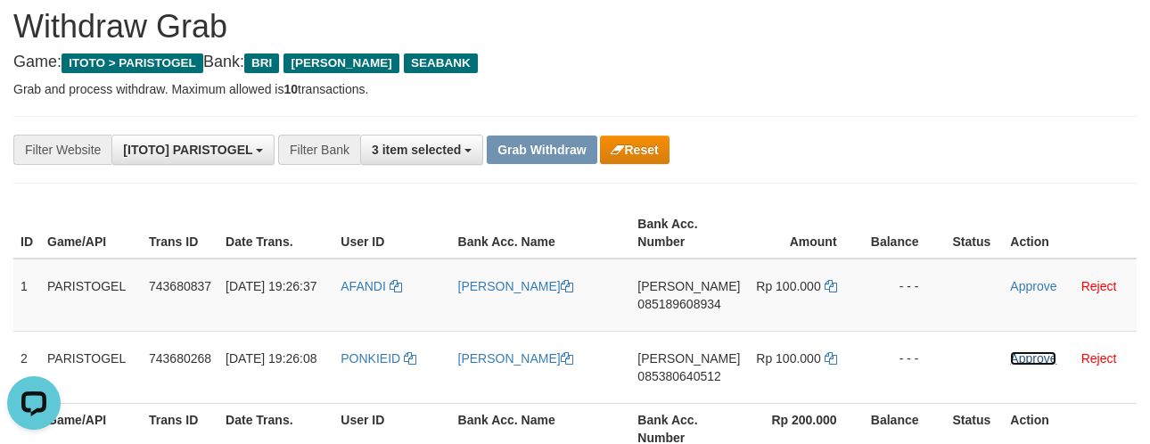
scroll to position [0, 0]
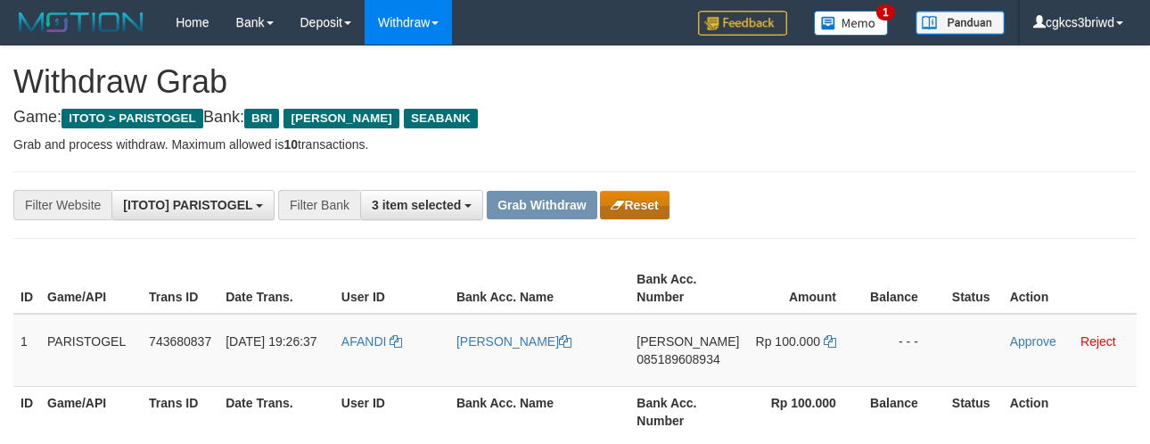
scroll to position [55, 0]
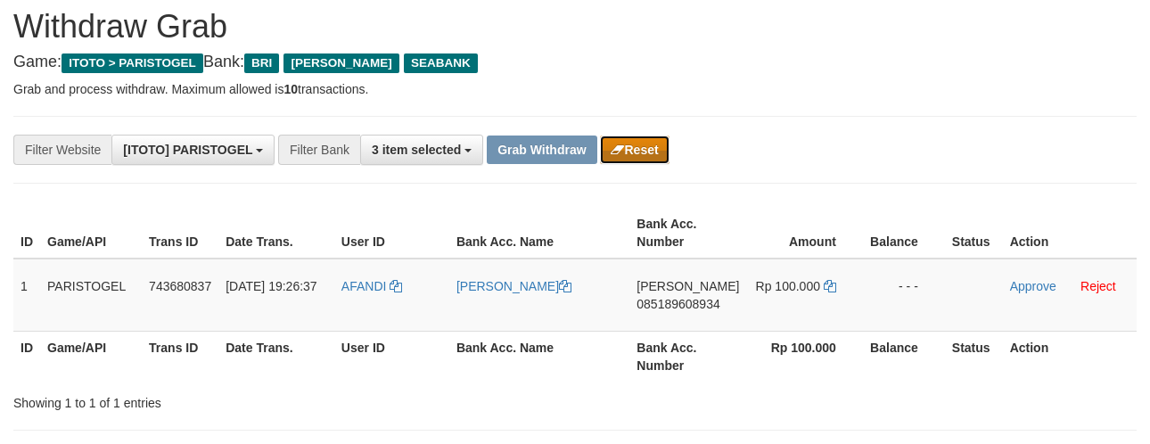
click at [635, 146] on button "Reset" at bounding box center [634, 149] width 69 height 29
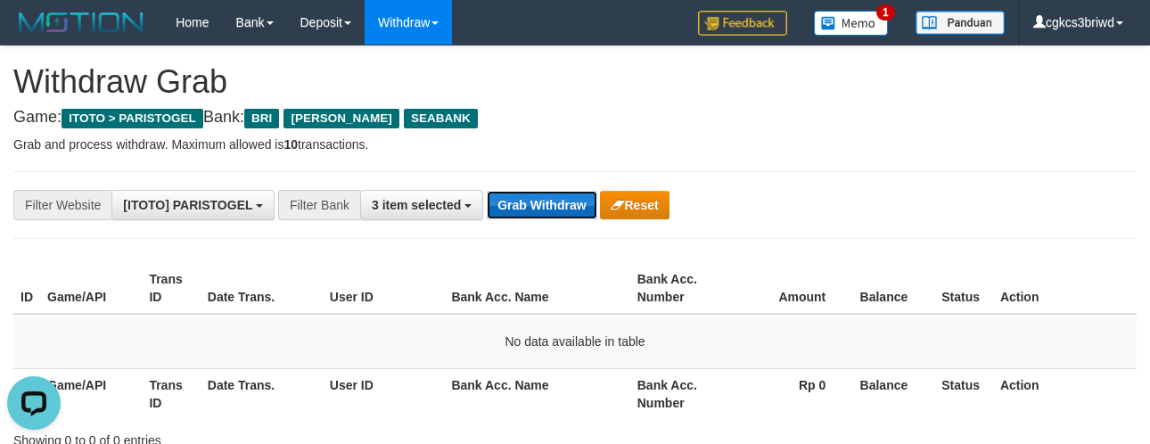
click at [538, 197] on button "Grab Withdraw" at bounding box center [542, 205] width 110 height 29
click at [539, 198] on button "Grab Withdraw" at bounding box center [542, 205] width 110 height 29
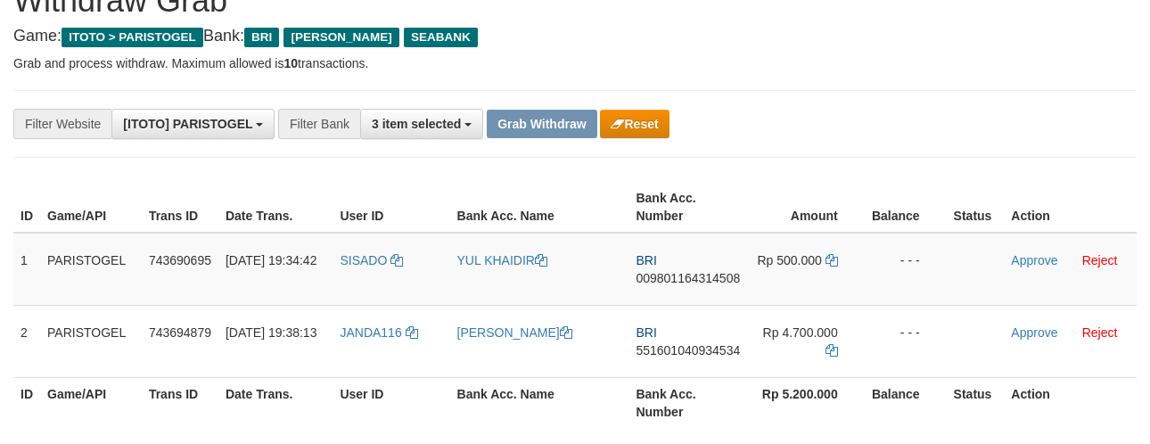
scroll to position [198, 0]
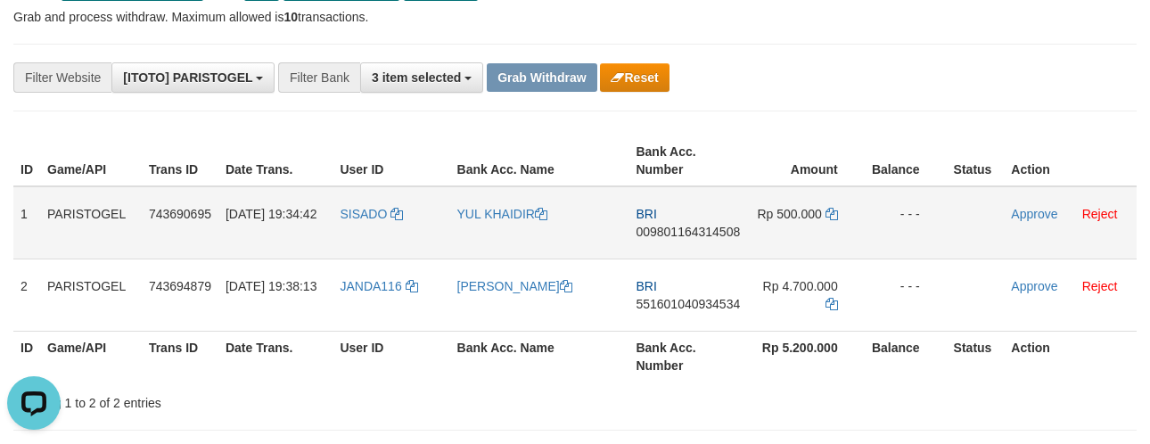
click at [361, 233] on td "SISADO" at bounding box center [390, 222] width 117 height 73
copy link "SISADO"
click at [1089, 210] on link "Reject" at bounding box center [1100, 214] width 36 height 14
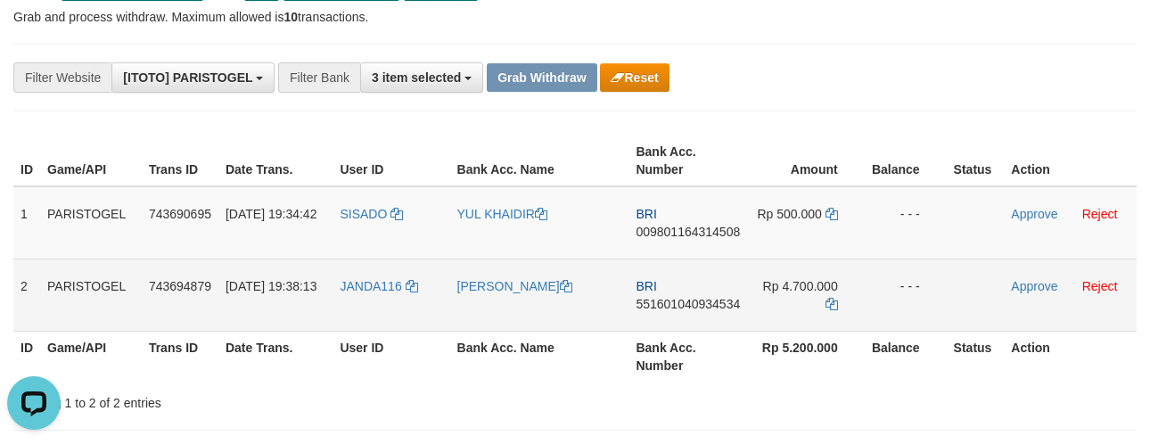
click at [377, 292] on td "JANDA116" at bounding box center [390, 294] width 117 height 72
copy link "JANDA116"
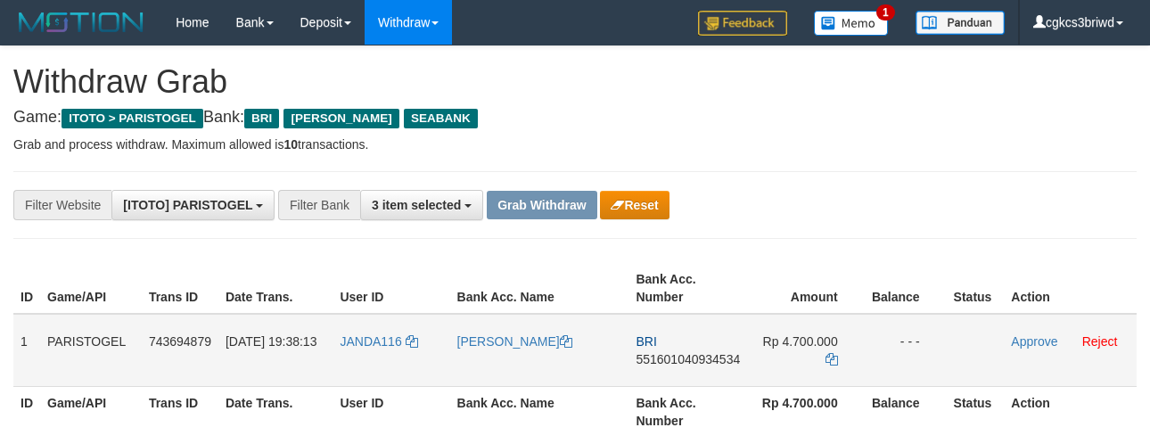
scroll to position [127, 0]
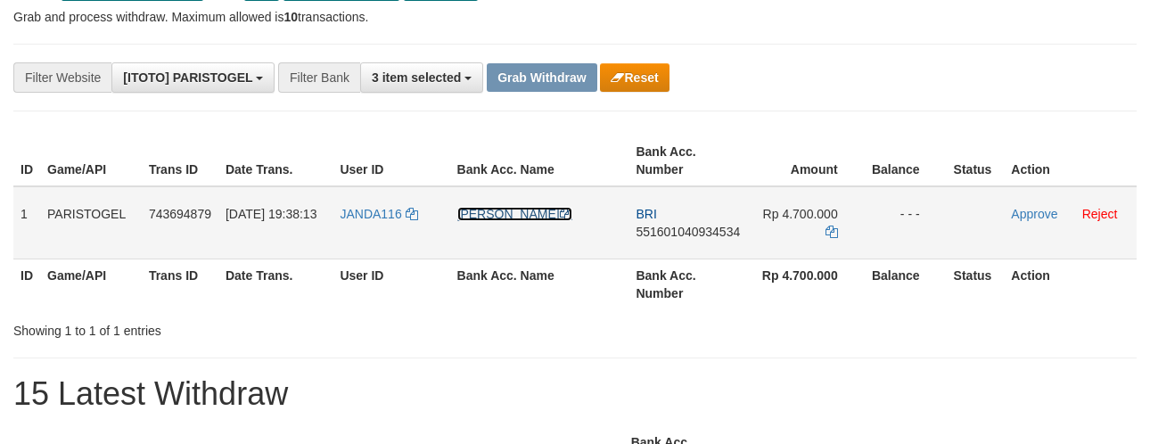
click at [479, 210] on link "[PERSON_NAME]" at bounding box center [514, 214] width 115 height 14
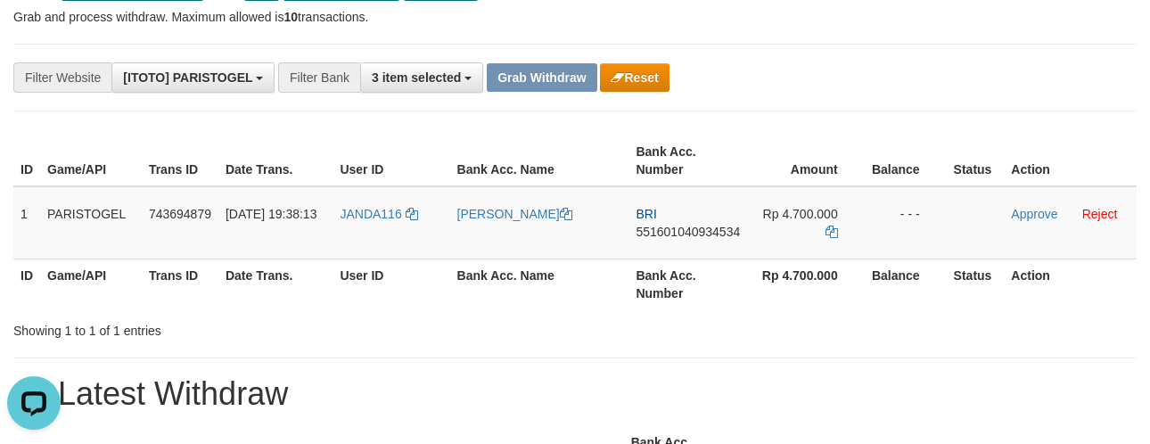
scroll to position [0, 0]
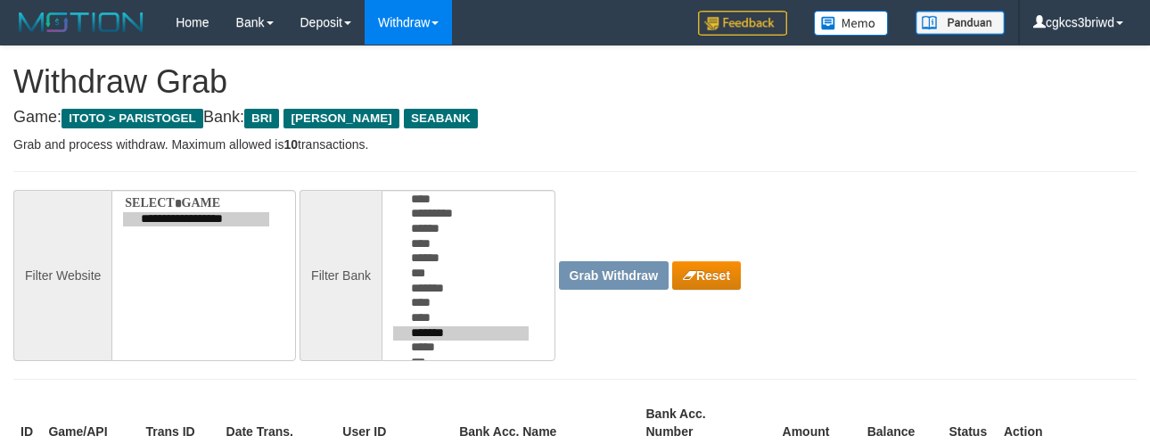
scroll to position [127, 0]
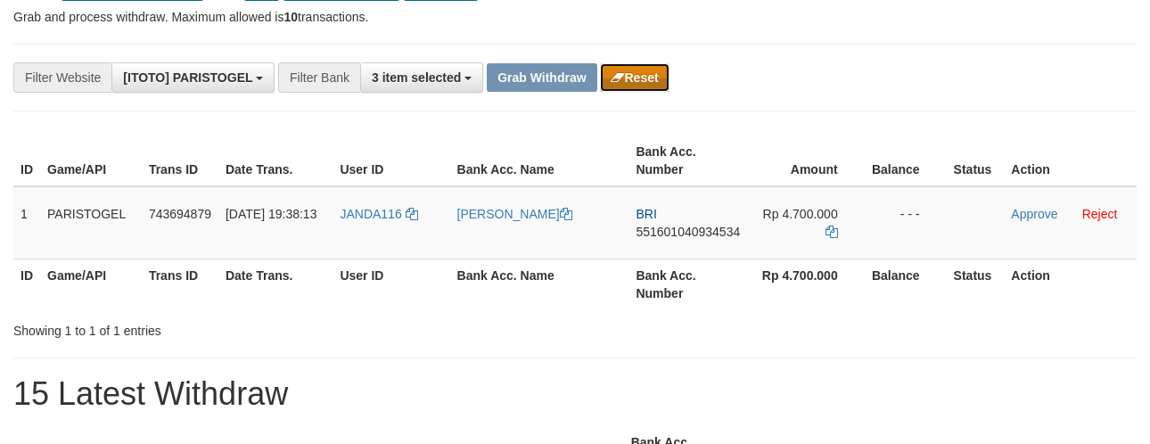
click at [644, 82] on button "Reset" at bounding box center [634, 77] width 69 height 29
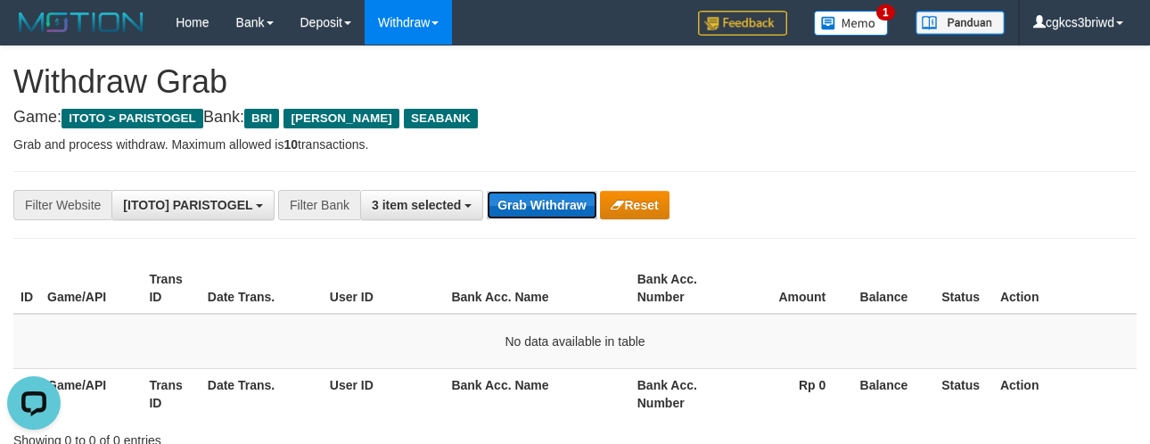
click at [533, 198] on button "Grab Withdraw" at bounding box center [542, 205] width 110 height 29
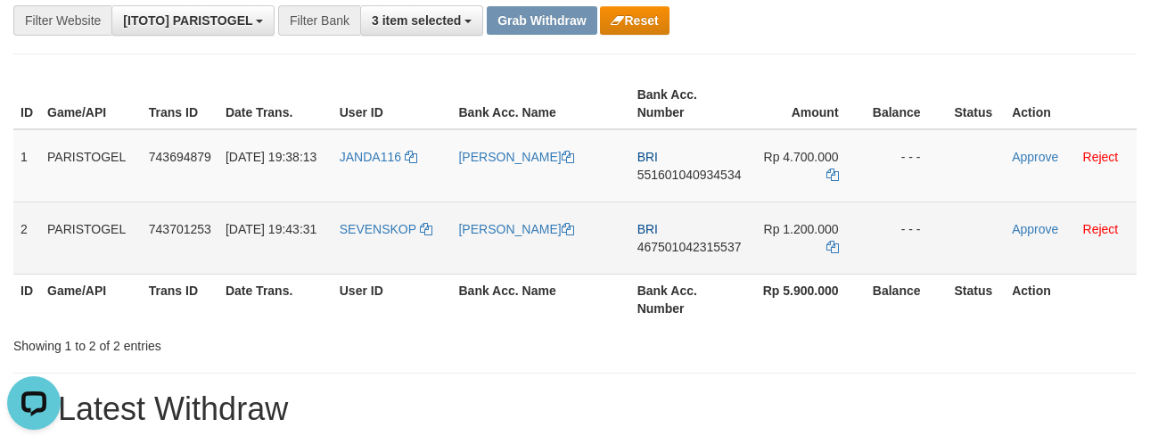
click at [370, 250] on td "SEVENSKOP" at bounding box center [391, 237] width 119 height 72
copy link "SEVENSKOP"
click at [512, 222] on link "[PERSON_NAME]" at bounding box center [515, 229] width 115 height 14
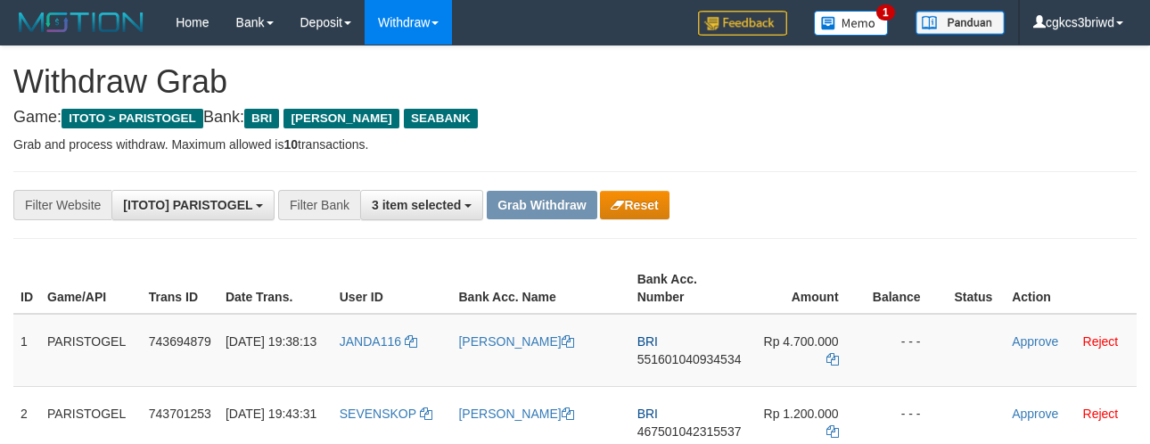
scroll to position [184, 0]
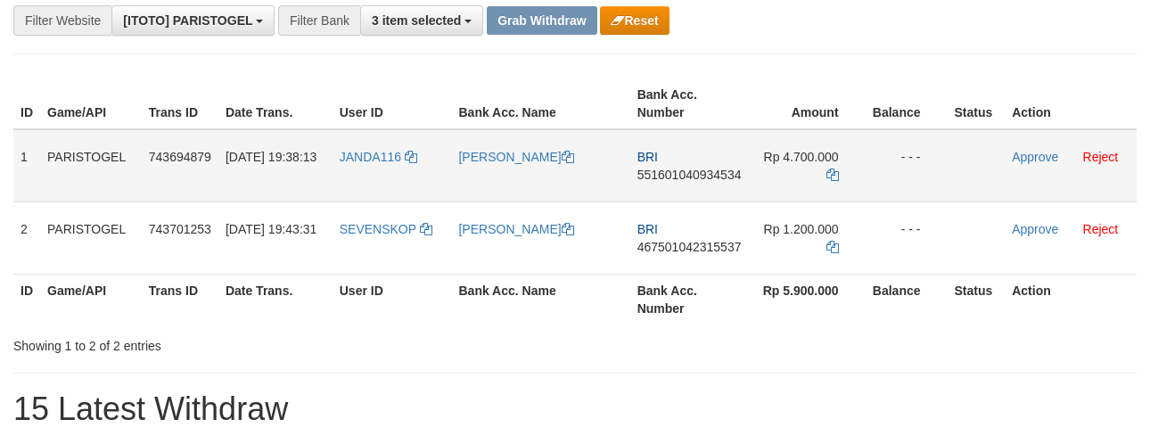
click at [646, 185] on td "BRI 551601040934534" at bounding box center [689, 165] width 119 height 73
copy span "551601040934534"
click at [806, 24] on div "**********" at bounding box center [479, 20] width 958 height 30
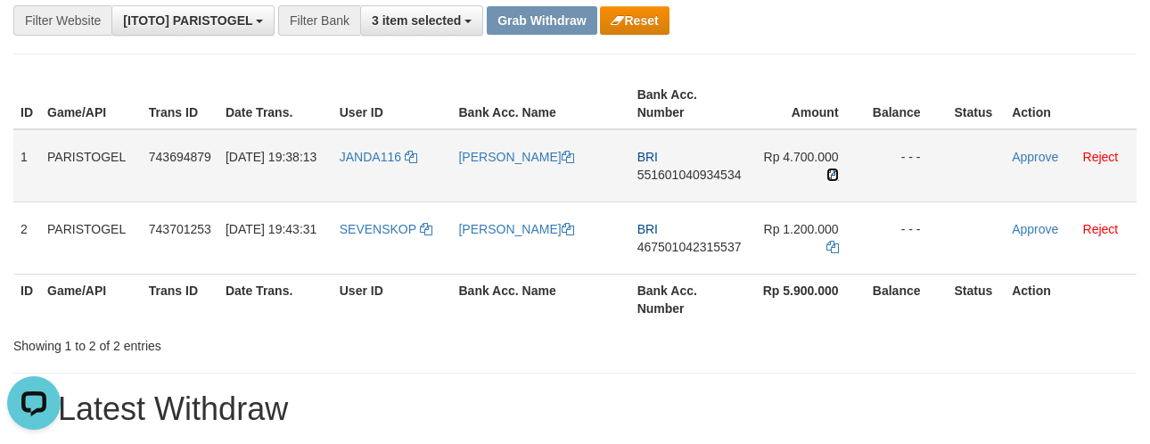
click at [833, 168] on icon at bounding box center [832, 174] width 12 height 12
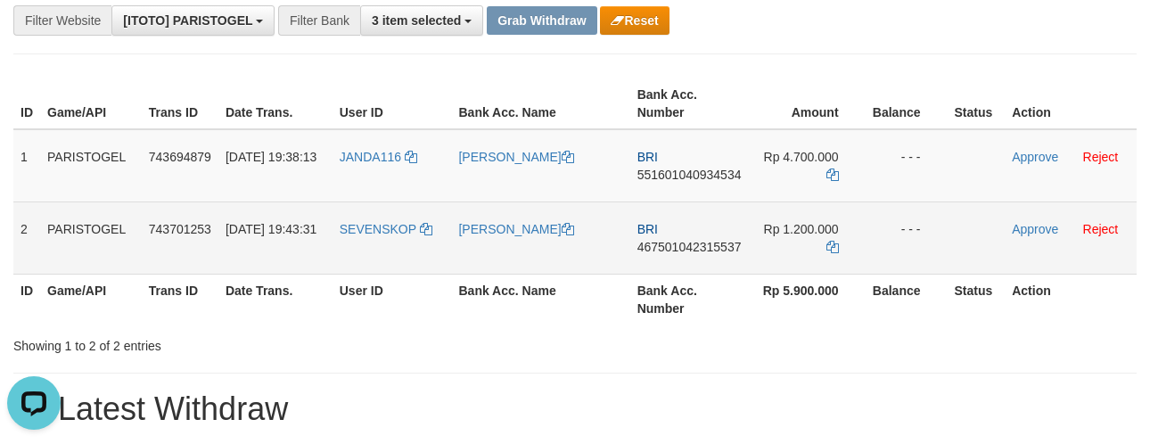
click at [719, 260] on td "BRI 467501042315537" at bounding box center [689, 237] width 119 height 72
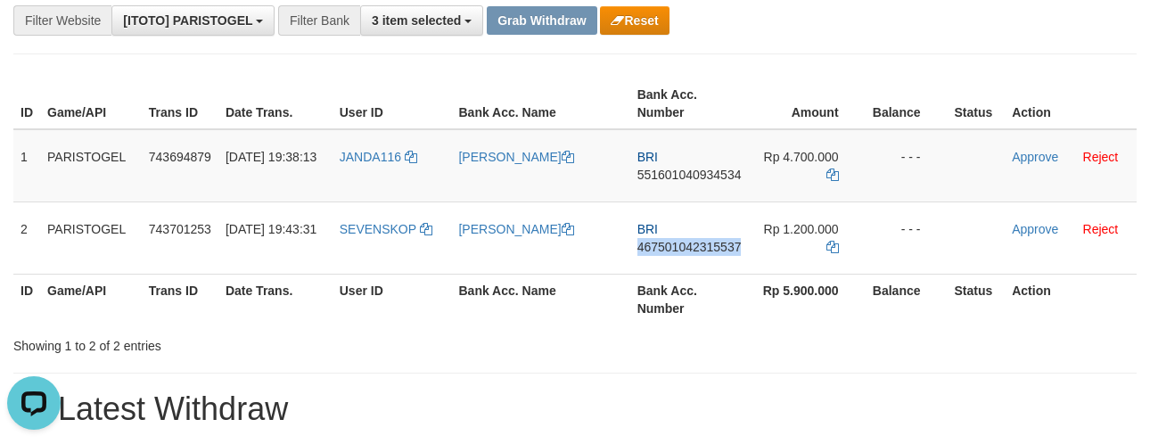
copy span "467501042315537"
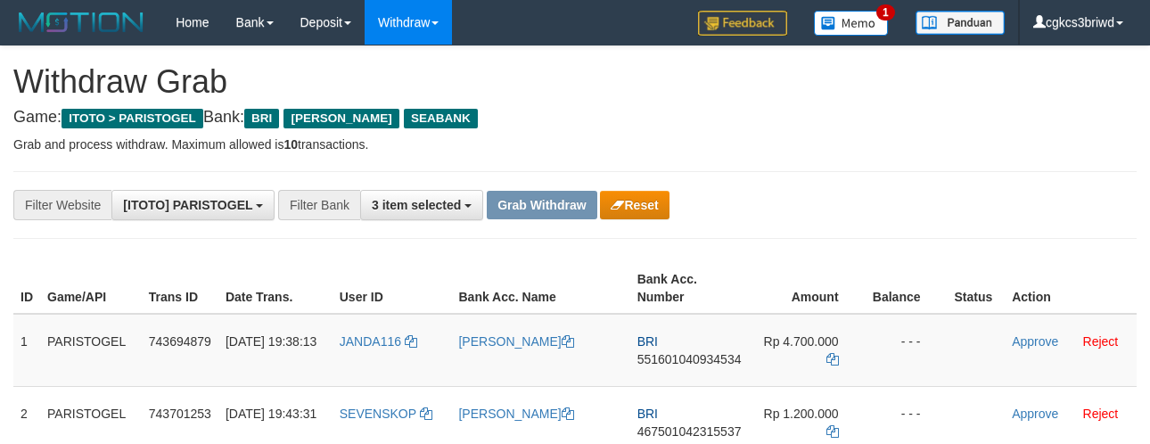
click at [682, 386] on td "BRI 467501042315537" at bounding box center [689, 422] width 119 height 72
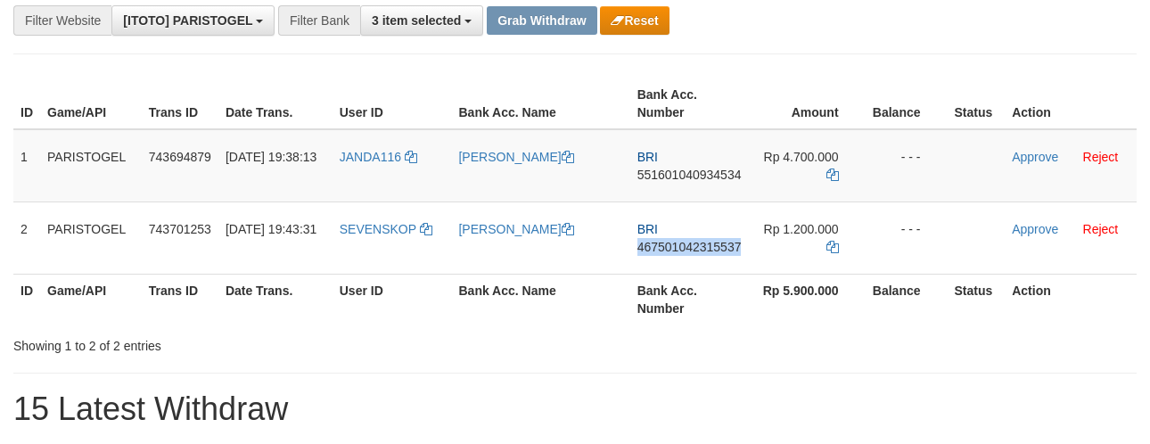
click at [682, 270] on td "BRI 467501042315537" at bounding box center [689, 237] width 119 height 72
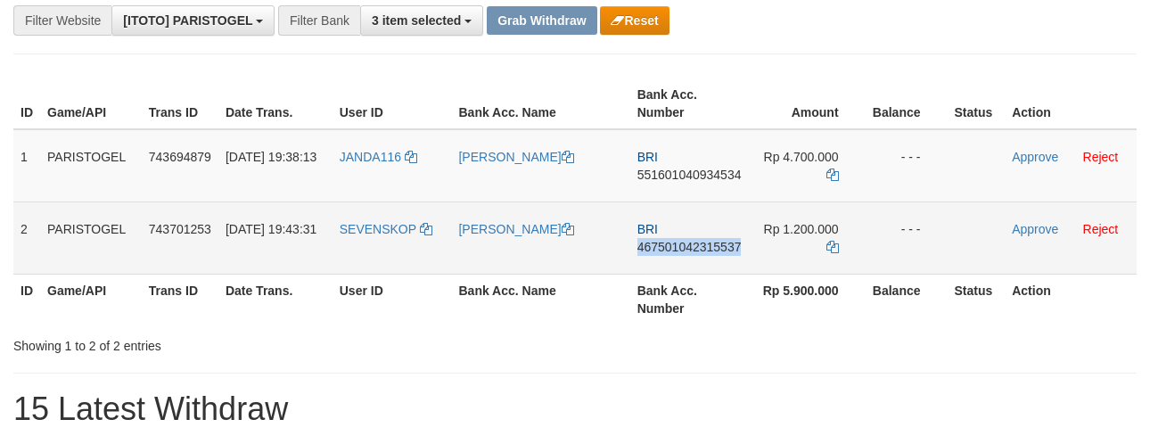
copy span "467501042315537"
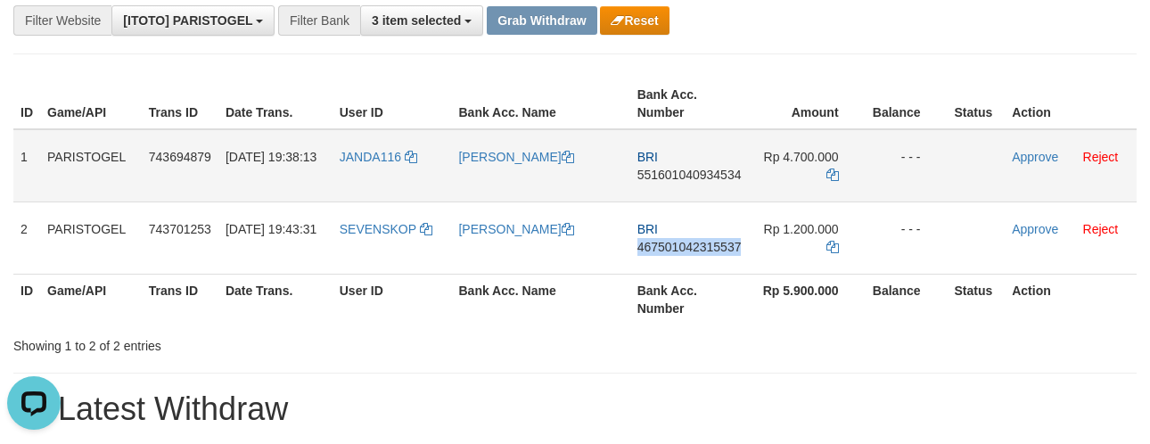
scroll to position [0, 0]
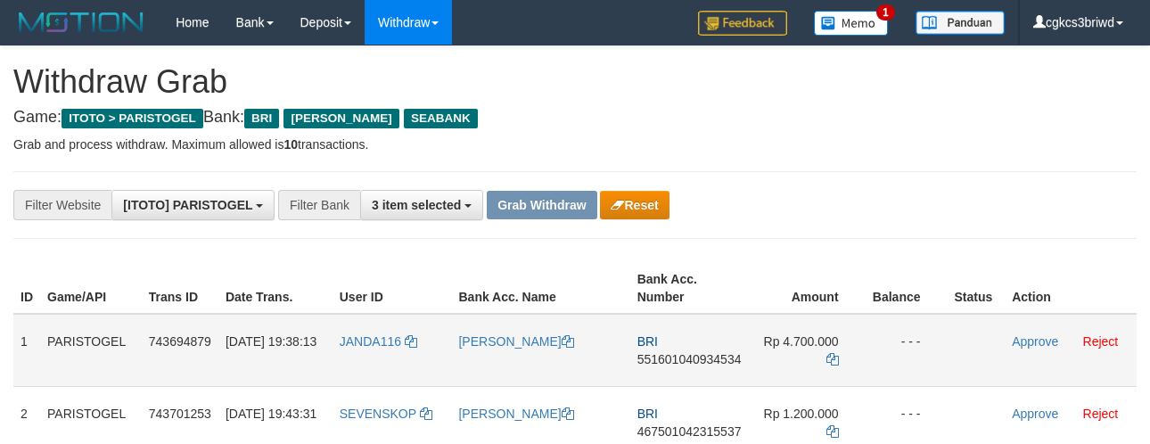
scroll to position [184, 0]
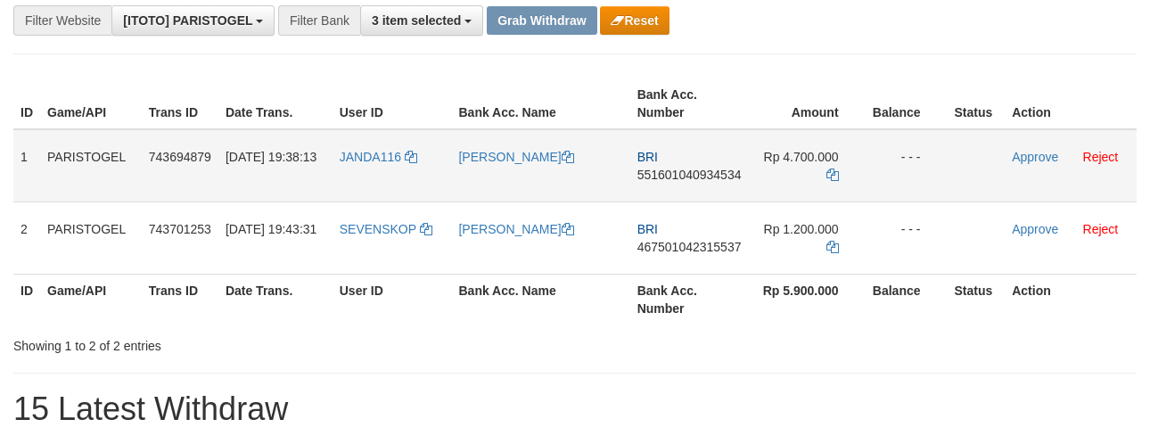
click at [965, 183] on td at bounding box center [976, 165] width 58 height 73
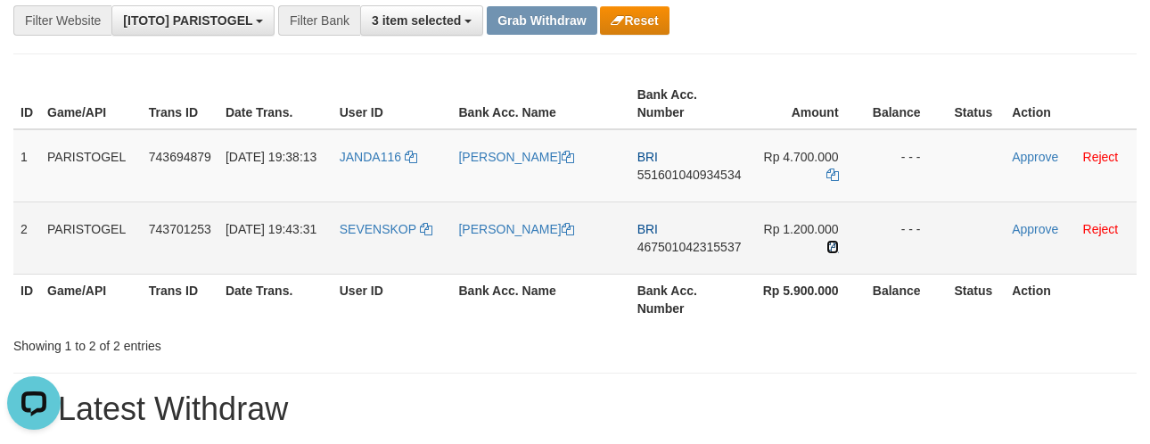
scroll to position [0, 0]
click at [835, 241] on icon at bounding box center [832, 247] width 12 height 12
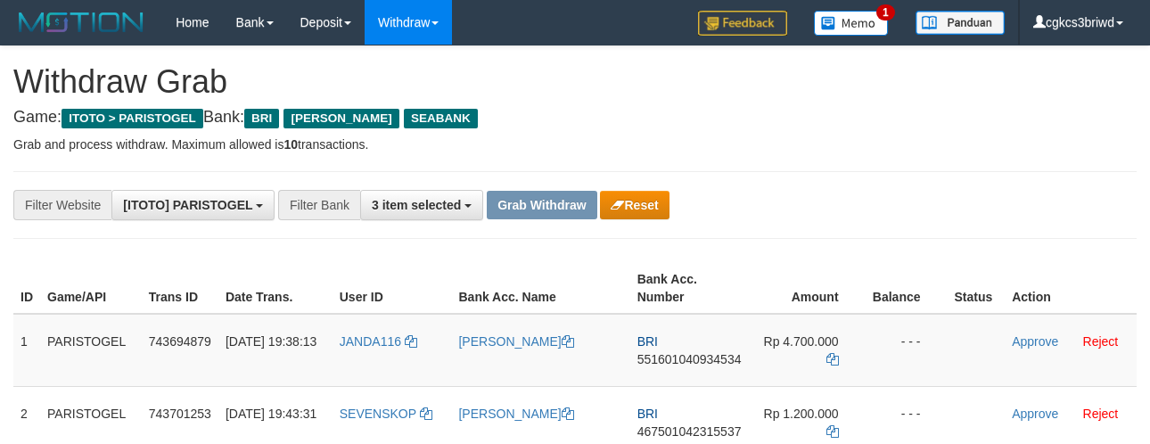
scroll to position [184, 0]
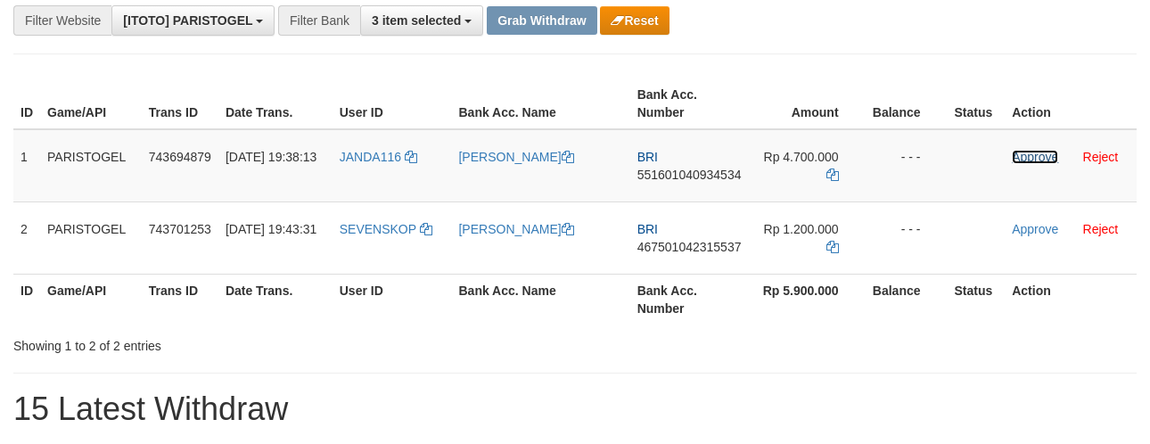
click at [1048, 150] on link "Approve" at bounding box center [1034, 157] width 46 height 14
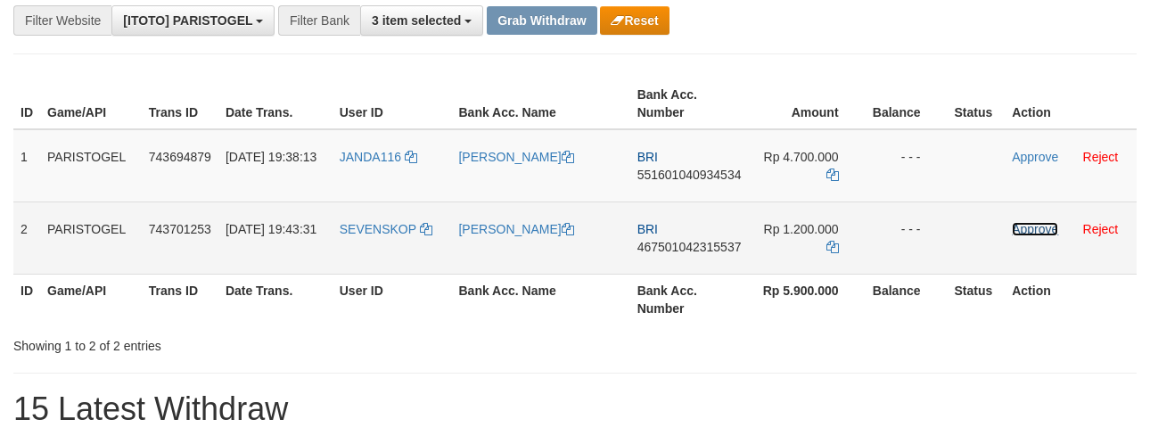
click at [1039, 222] on link "Approve" at bounding box center [1034, 229] width 46 height 14
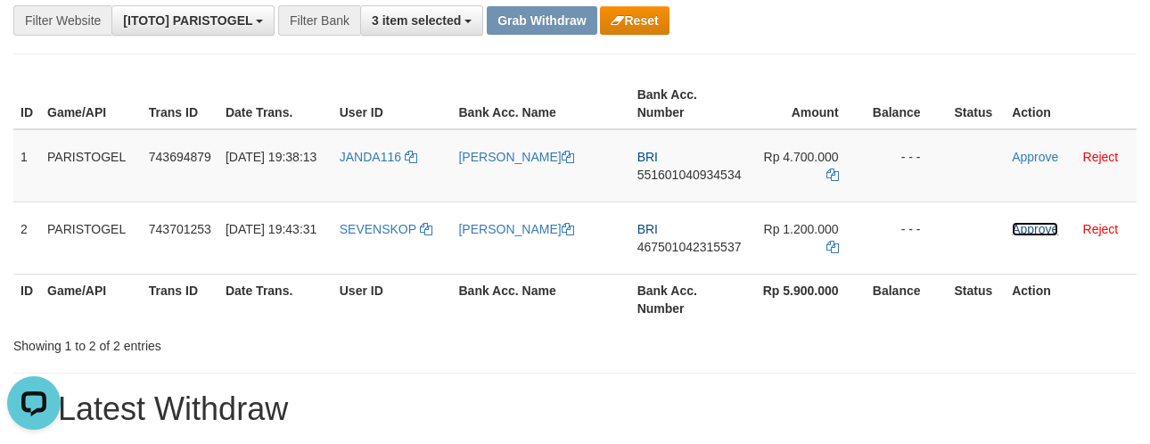
scroll to position [0, 0]
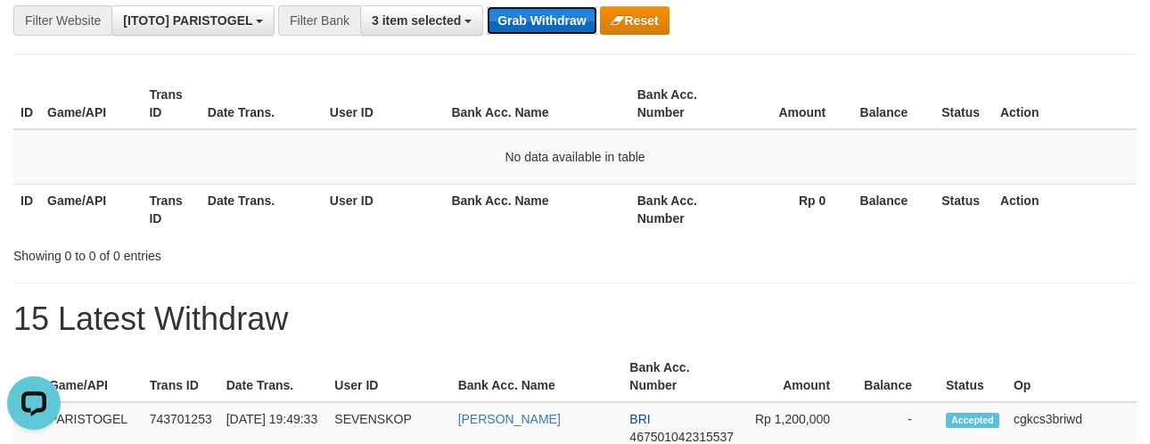
click at [542, 14] on button "Grab Withdraw" at bounding box center [542, 20] width 110 height 29
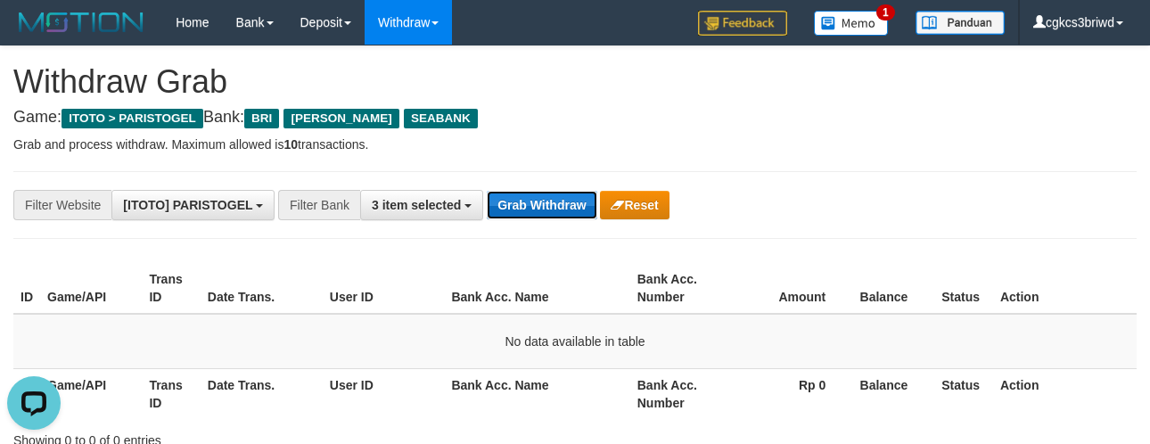
click at [522, 196] on button "Grab Withdraw" at bounding box center [542, 205] width 110 height 29
click at [550, 203] on button "Grab Withdraw" at bounding box center [542, 205] width 110 height 29
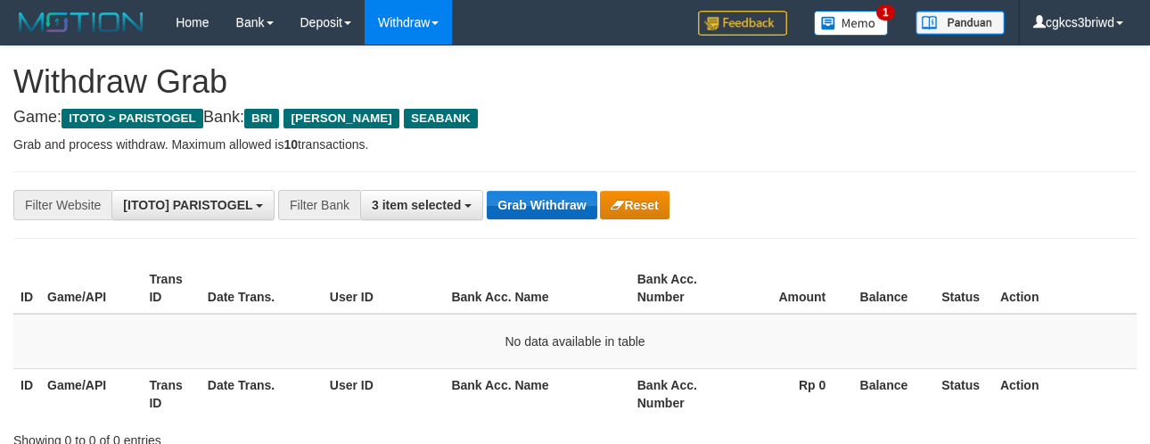
click at [526, 205] on button "Grab Withdraw" at bounding box center [542, 205] width 110 height 29
